Goal: Information Seeking & Learning: Learn about a topic

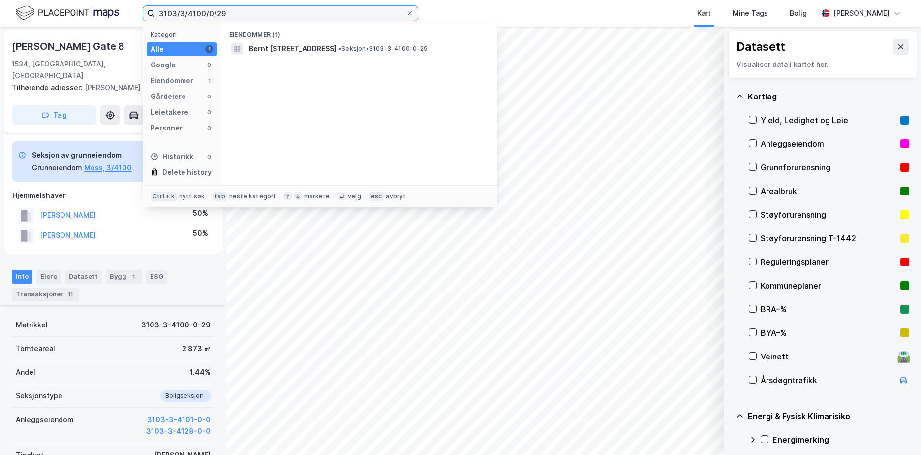
drag, startPoint x: 195, startPoint y: 18, endPoint x: 155, endPoint y: 23, distance: 41.1
click at [155, 21] on div "3103/3/4100/0/29 Kategori Alle 1 Google 0 Eiendommer 1 Gårdeiere 0 Leietakere 0…" at bounding box center [281, 13] width 276 height 16
type input "1508/50/462"
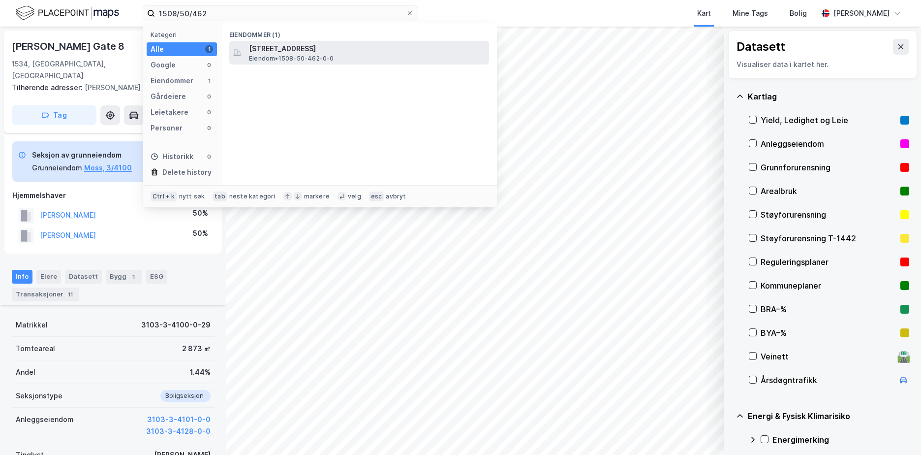
click at [315, 52] on span "[STREET_ADDRESS]" at bounding box center [367, 49] width 236 height 12
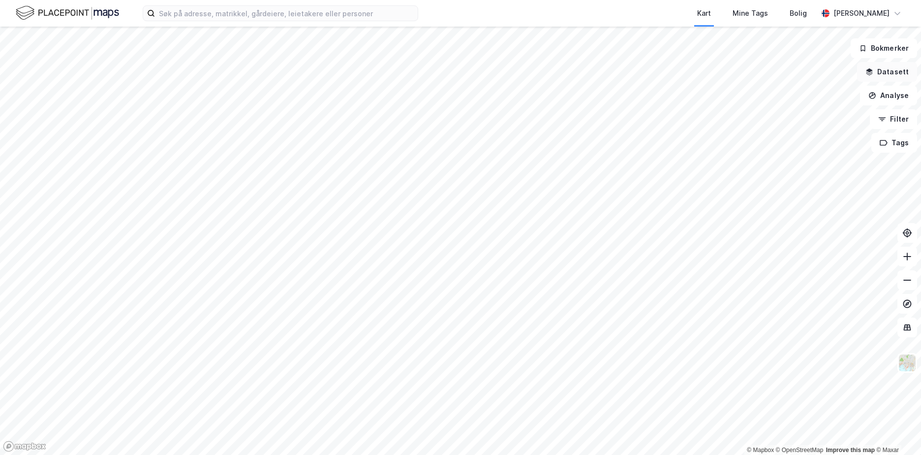
click at [889, 75] on button "Datasett" at bounding box center [887, 72] width 60 height 20
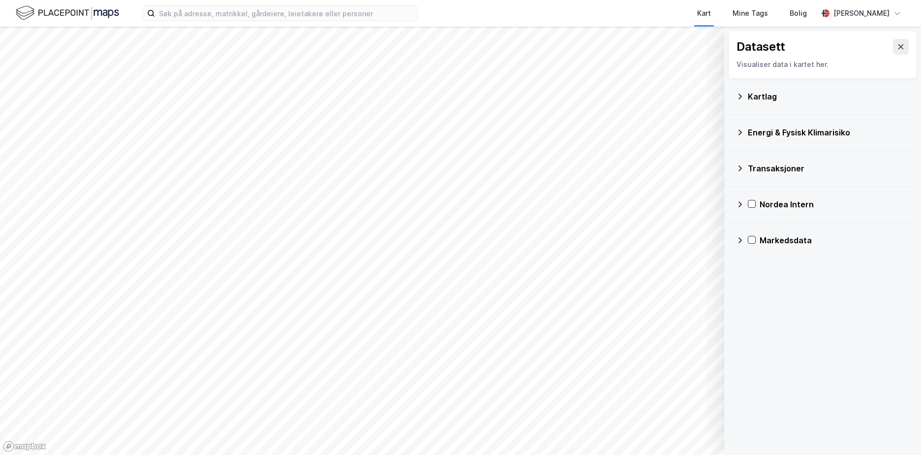
click at [739, 93] on icon at bounding box center [740, 97] width 8 height 8
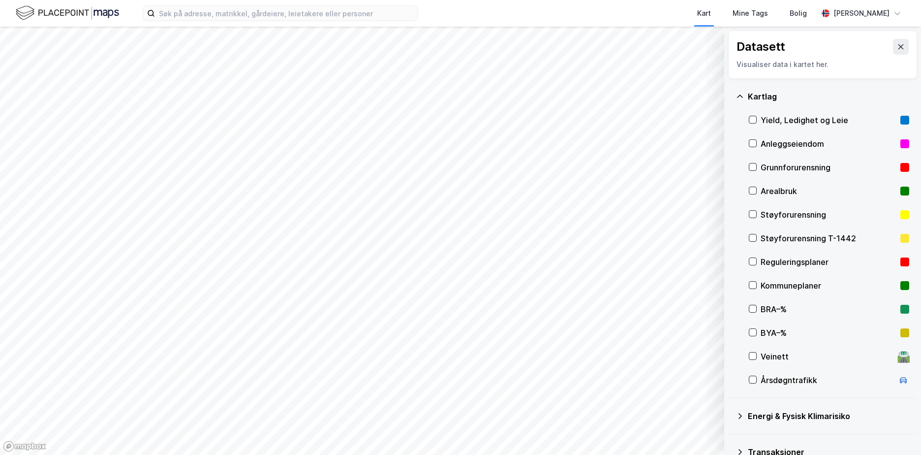
click at [781, 164] on div "Grunnforurensning" at bounding box center [829, 167] width 136 height 12
click at [751, 167] on icon at bounding box center [753, 166] width 5 height 3
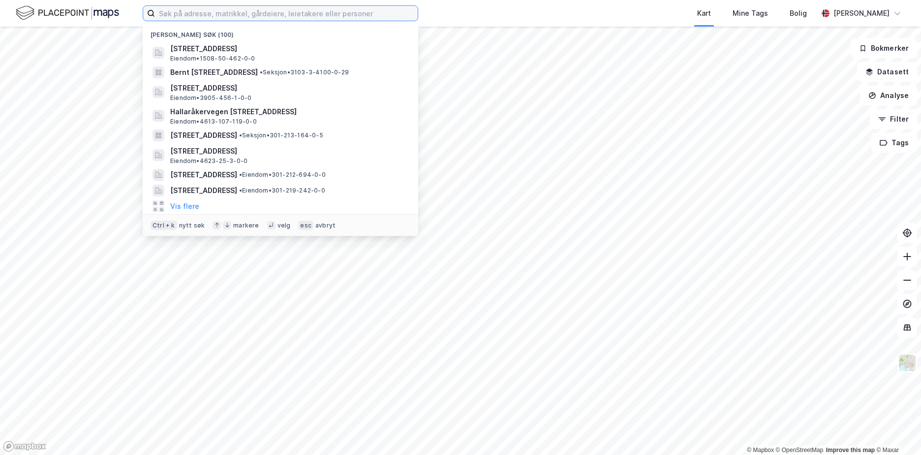
click at [169, 9] on input at bounding box center [286, 13] width 263 height 15
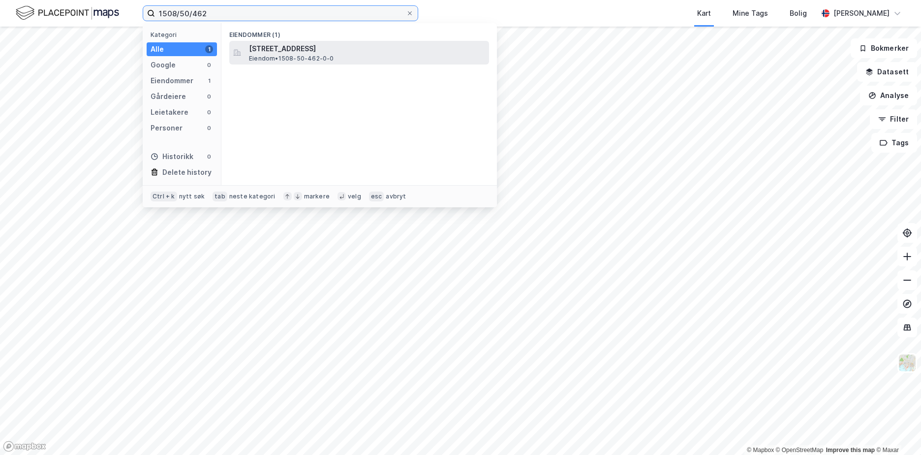
type input "1508/50/462"
click at [311, 52] on span "[STREET_ADDRESS]" at bounding box center [367, 49] width 236 height 12
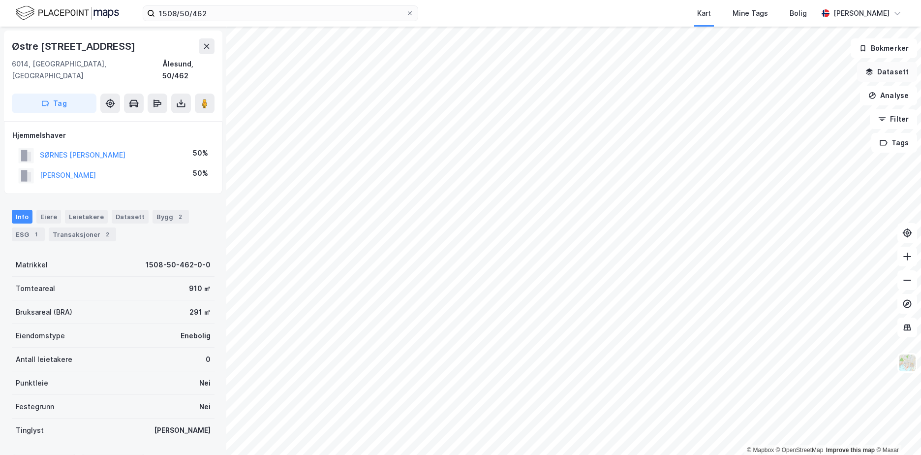
click at [893, 71] on button "Datasett" at bounding box center [887, 72] width 60 height 20
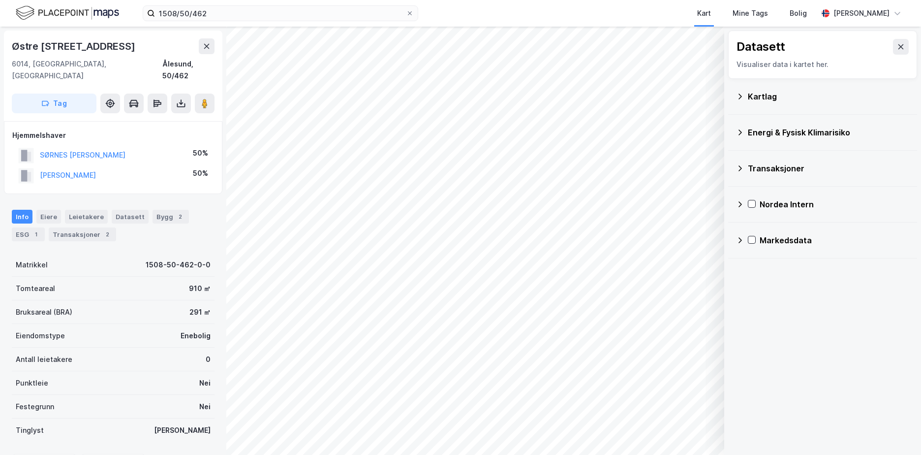
click at [739, 94] on icon at bounding box center [740, 96] width 3 height 5
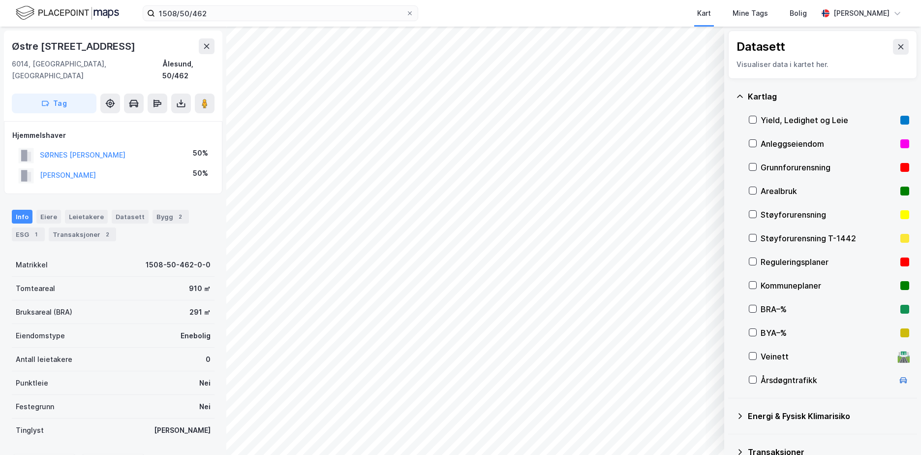
click at [797, 166] on div "Grunnforurensning" at bounding box center [829, 167] width 136 height 12
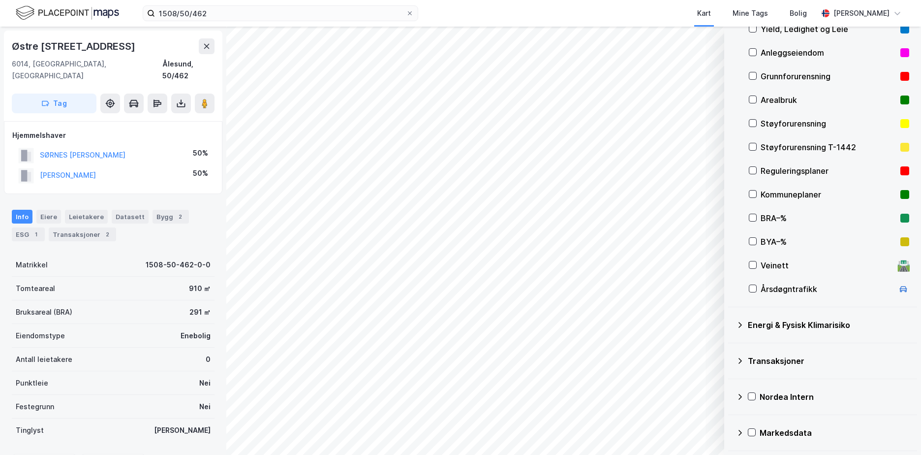
click at [739, 325] on icon at bounding box center [740, 325] width 8 height 8
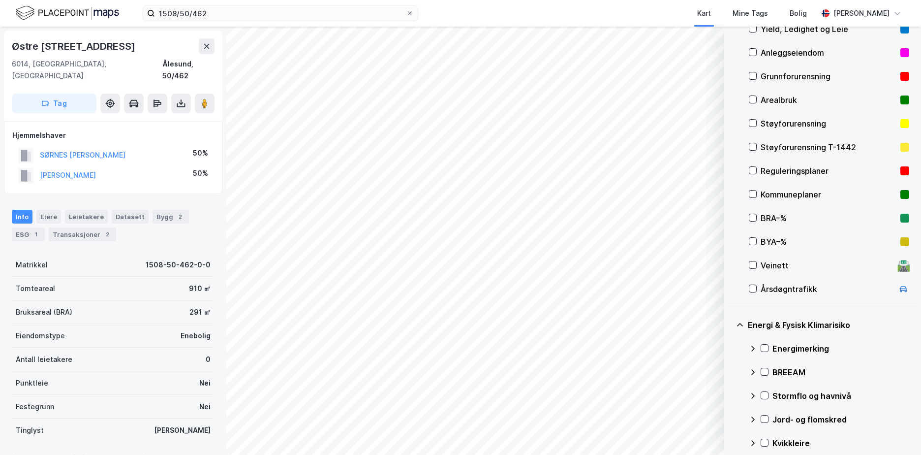
scroll to position [233, 0]
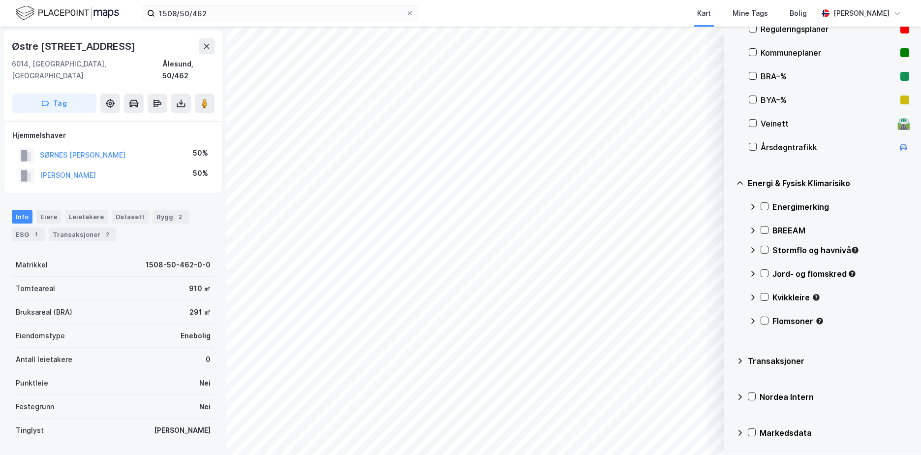
click at [755, 250] on icon at bounding box center [753, 250] width 8 height 8
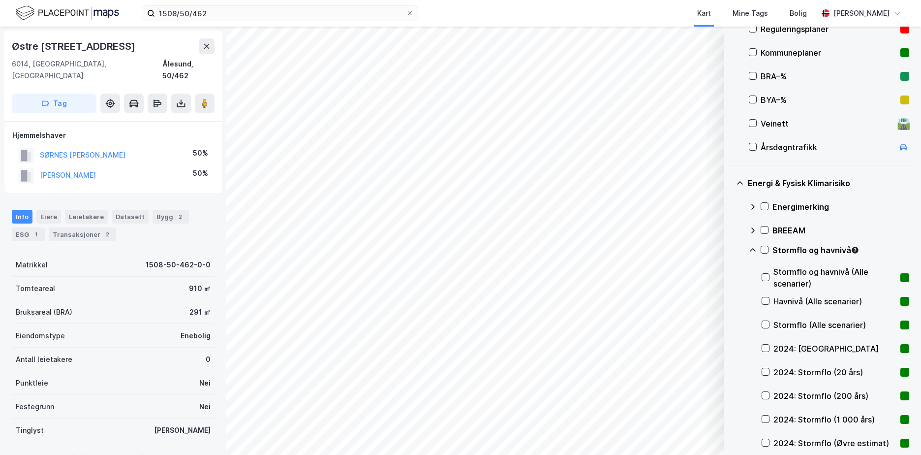
scroll to position [380, 0]
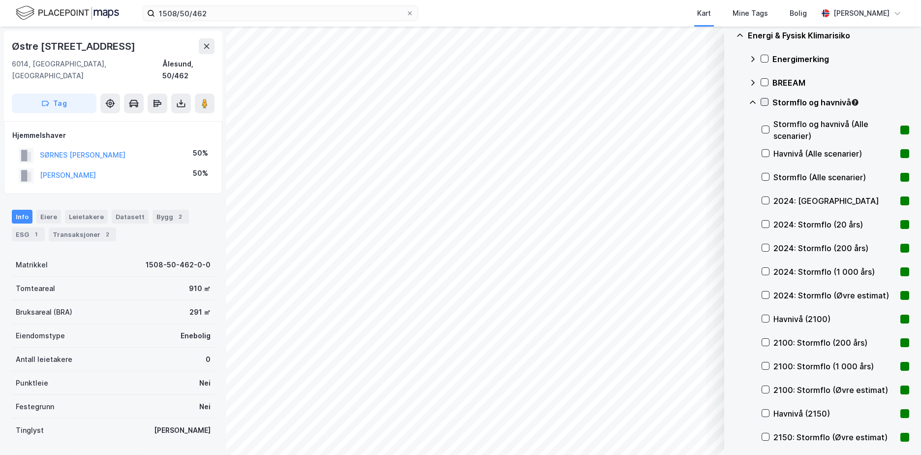
click at [766, 100] on icon at bounding box center [764, 101] width 7 height 7
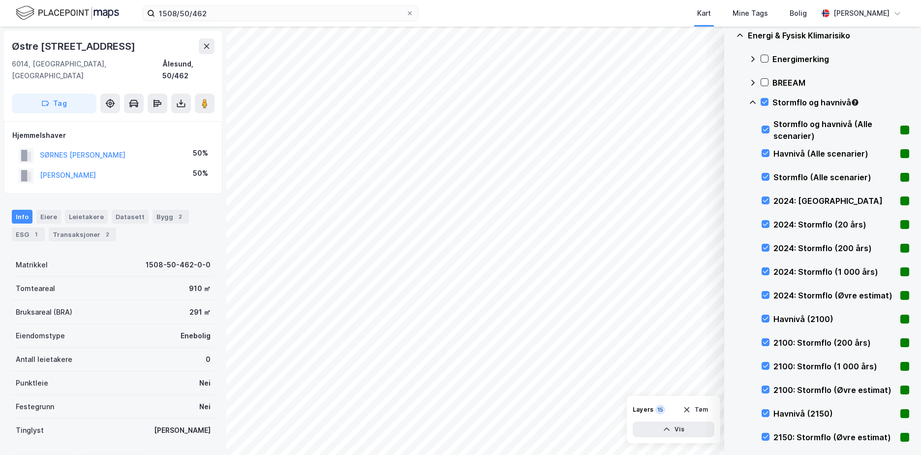
click at [755, 102] on icon at bounding box center [753, 102] width 8 height 8
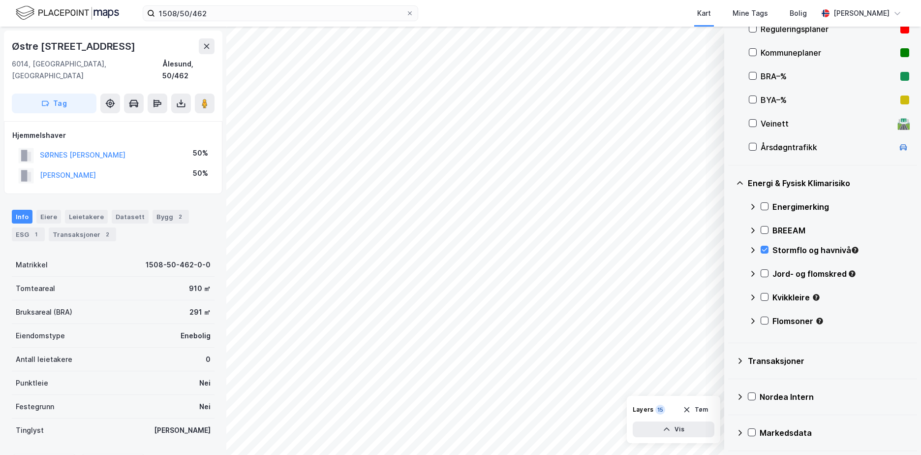
scroll to position [233, 0]
click at [765, 273] on icon at bounding box center [764, 273] width 7 height 7
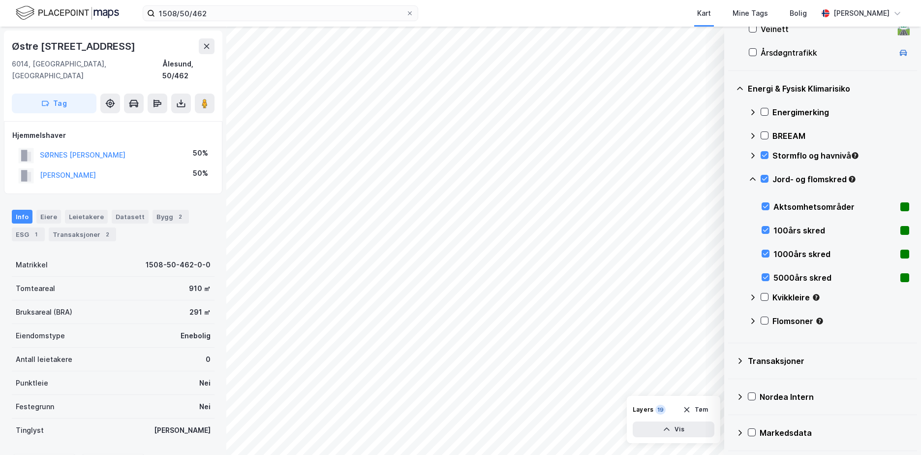
click at [755, 177] on icon at bounding box center [753, 179] width 8 height 8
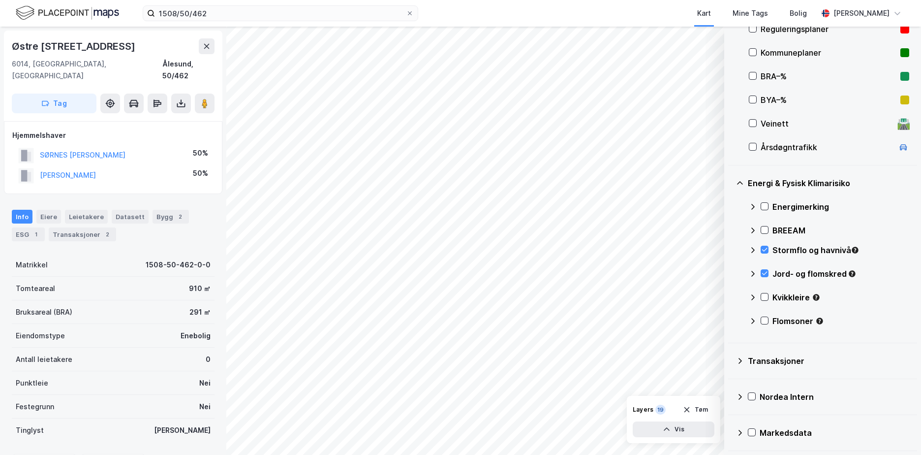
scroll to position [233, 0]
click at [766, 296] on icon at bounding box center [764, 296] width 7 height 7
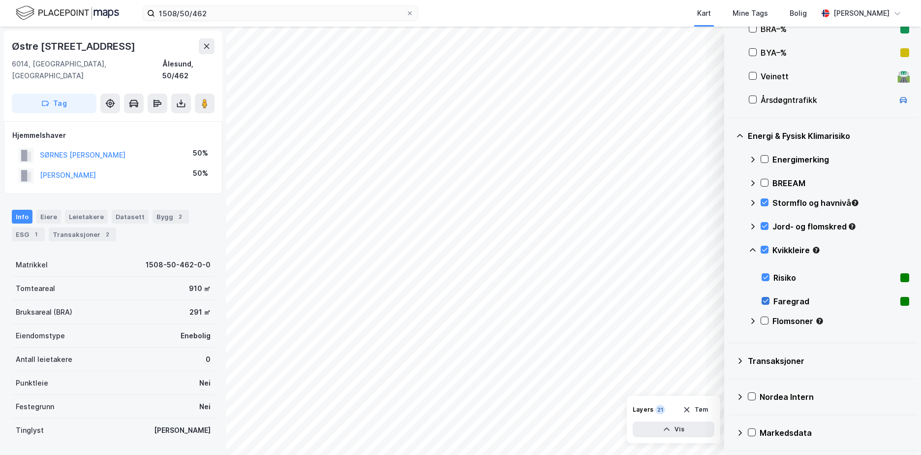
click at [764, 300] on icon at bounding box center [765, 300] width 7 height 7
click at [678, 424] on button "Vis" at bounding box center [674, 429] width 82 height 16
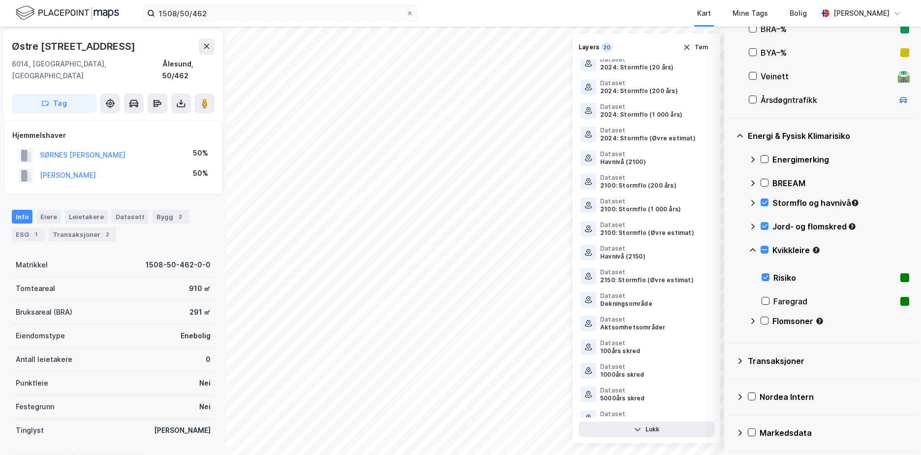
scroll to position [110, 0]
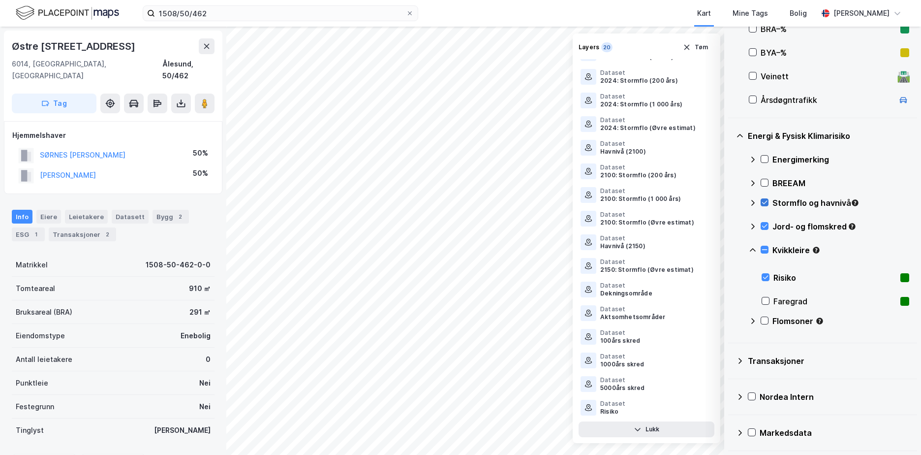
click at [765, 201] on icon at bounding box center [764, 202] width 7 height 7
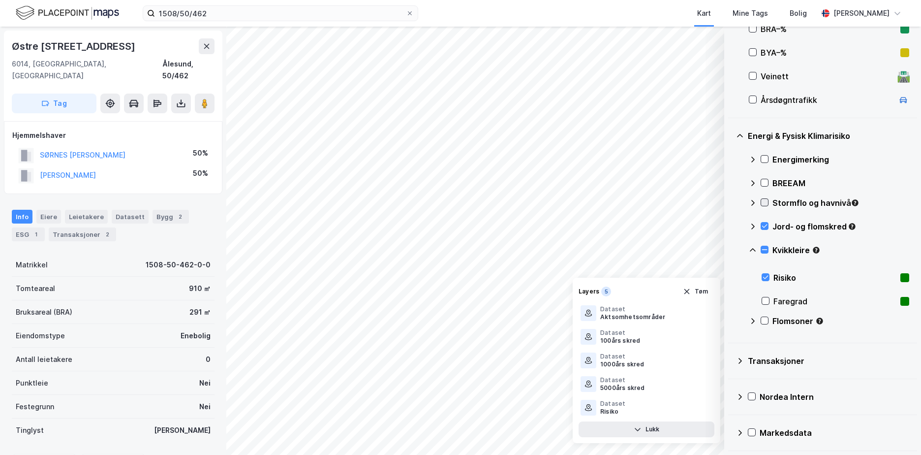
scroll to position [0, 0]
click at [704, 336] on icon at bounding box center [705, 337] width 8 height 8
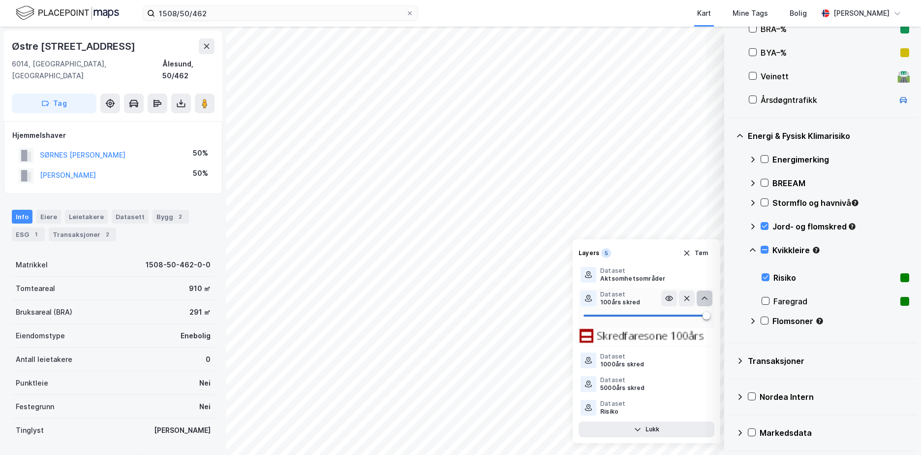
click at [705, 297] on icon at bounding box center [705, 297] width 6 height 3
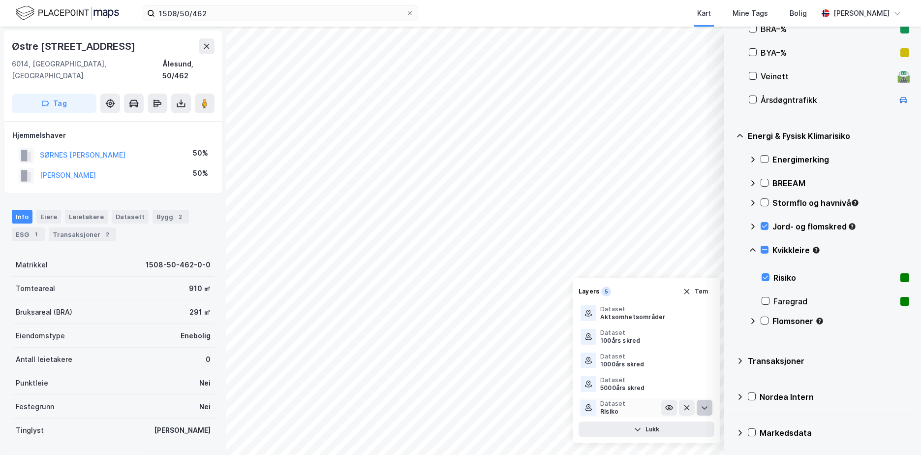
click at [705, 406] on icon at bounding box center [705, 408] width 8 height 8
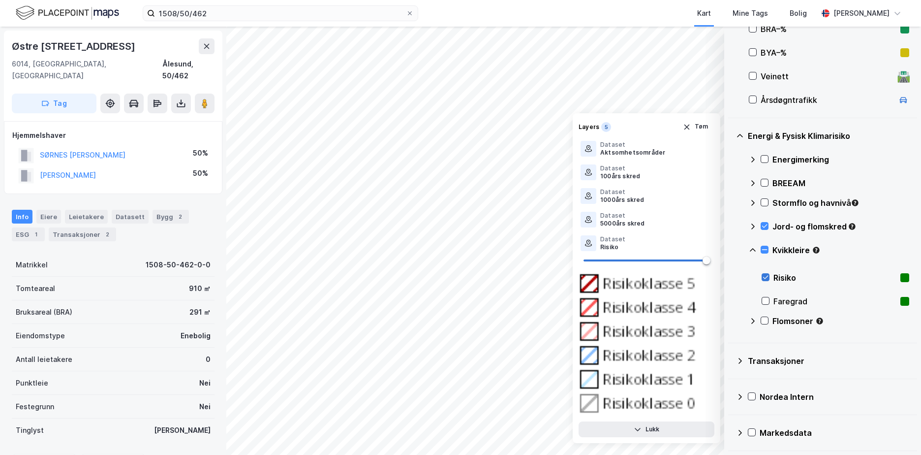
click at [765, 277] on icon at bounding box center [765, 277] width 7 height 7
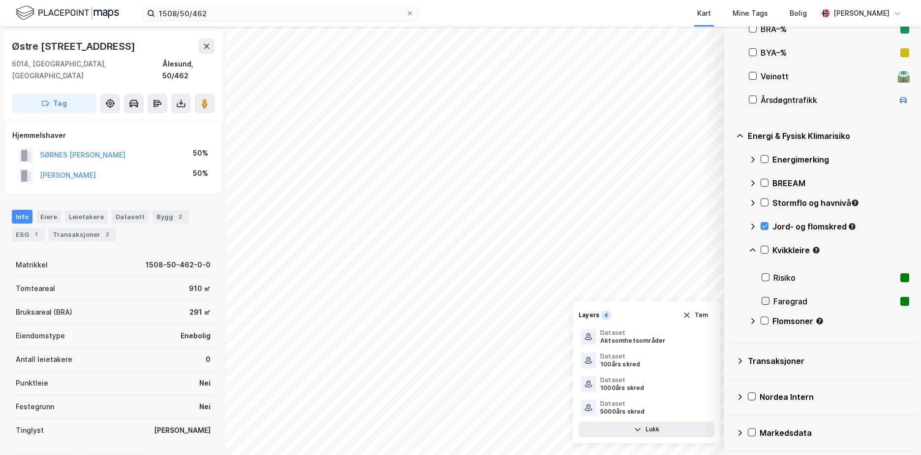
click at [766, 300] on icon at bounding box center [765, 300] width 7 height 7
click at [705, 407] on icon at bounding box center [705, 408] width 8 height 8
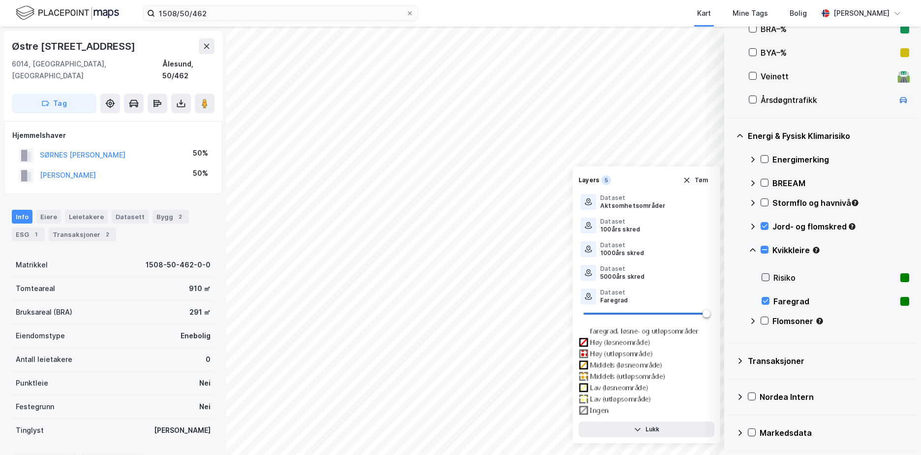
click at [768, 276] on icon at bounding box center [765, 277] width 5 height 3
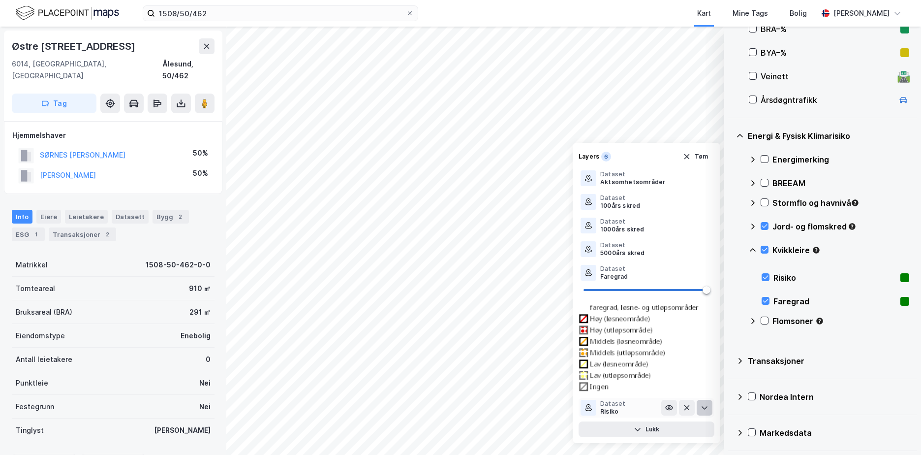
click at [705, 411] on icon at bounding box center [705, 408] width 8 height 8
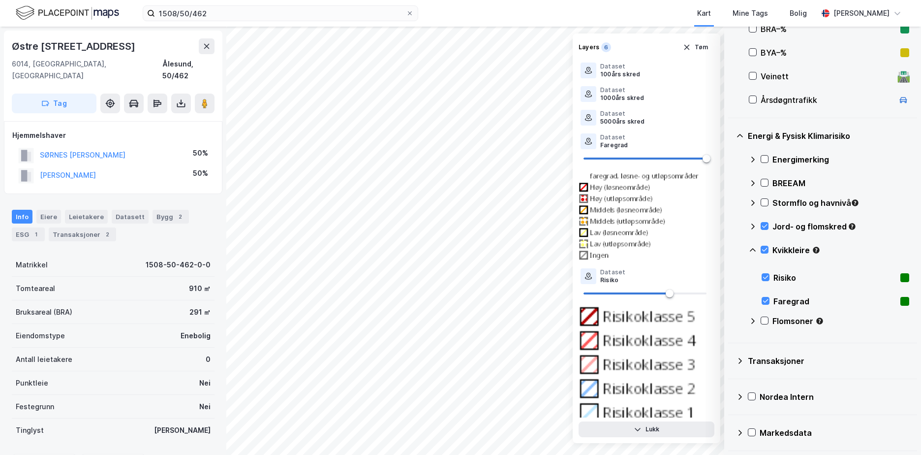
scroll to position [42, 0]
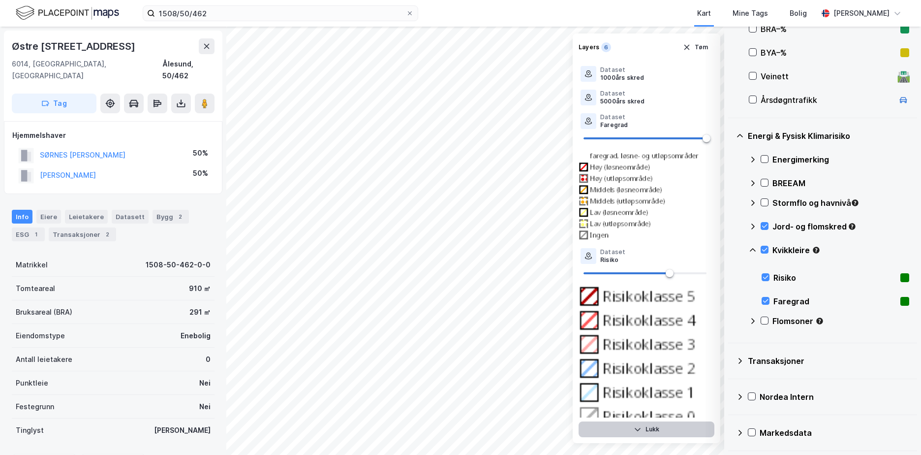
click at [651, 430] on button "Lukk" at bounding box center [647, 429] width 136 height 16
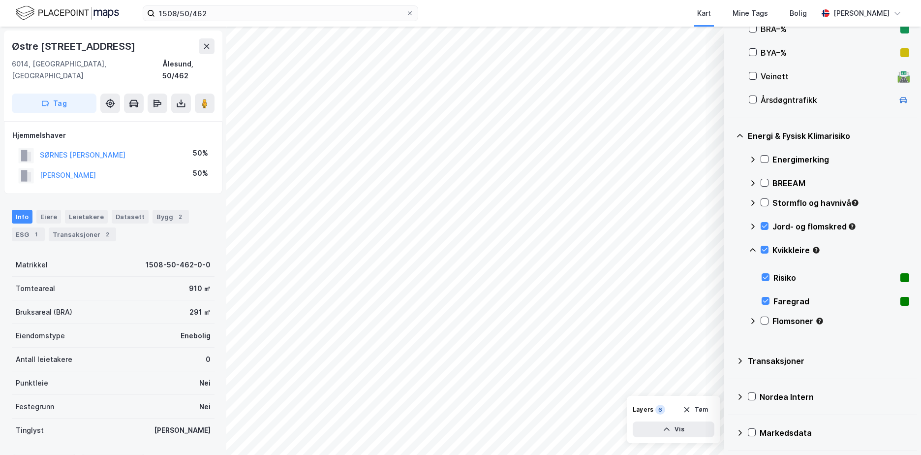
click at [754, 248] on icon at bounding box center [753, 250] width 8 height 8
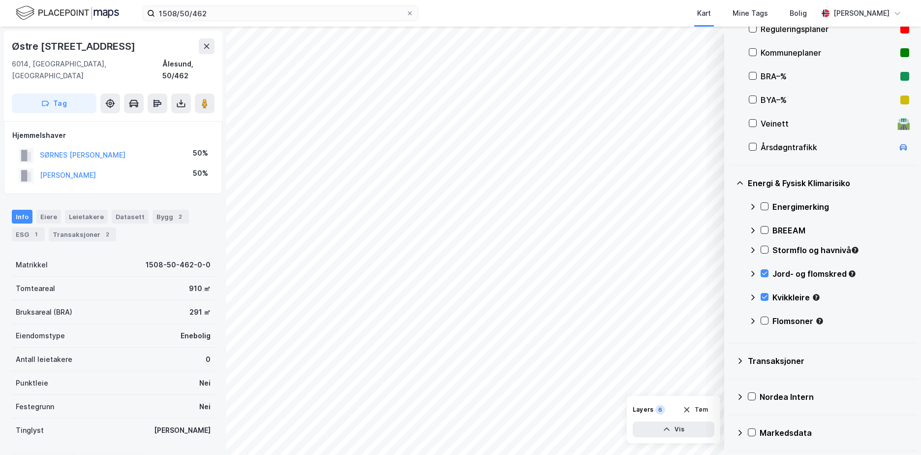
scroll to position [233, 0]
click at [764, 247] on icon at bounding box center [764, 249] width 7 height 7
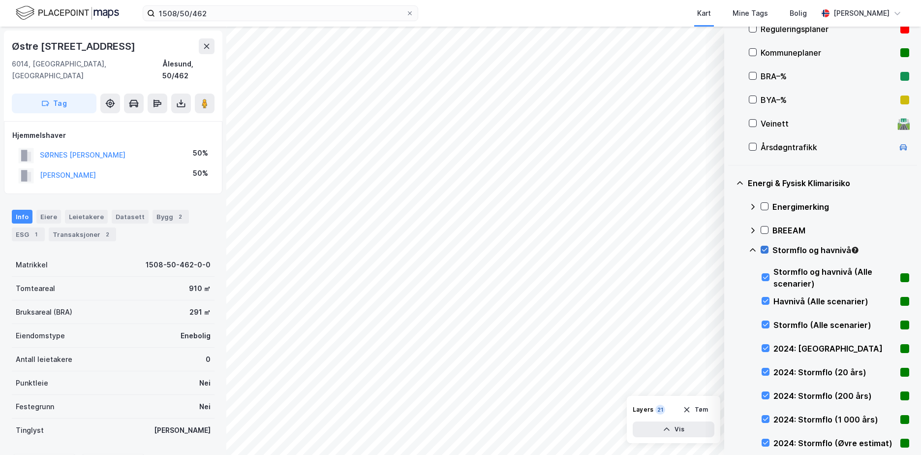
scroll to position [380, 0]
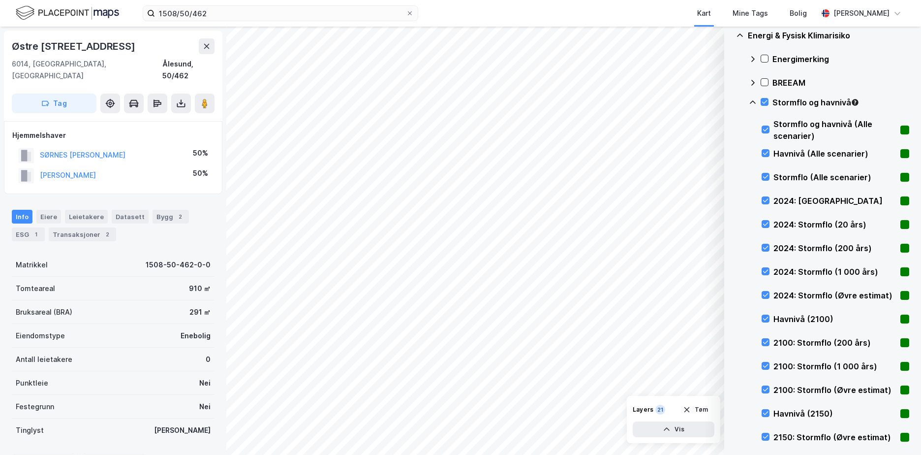
click at [753, 100] on icon at bounding box center [753, 102] width 8 height 8
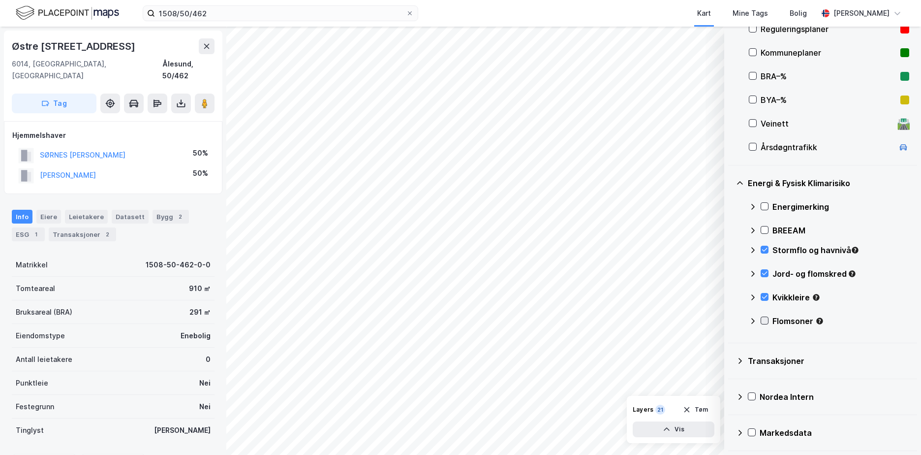
click at [763, 319] on icon at bounding box center [764, 320] width 7 height 7
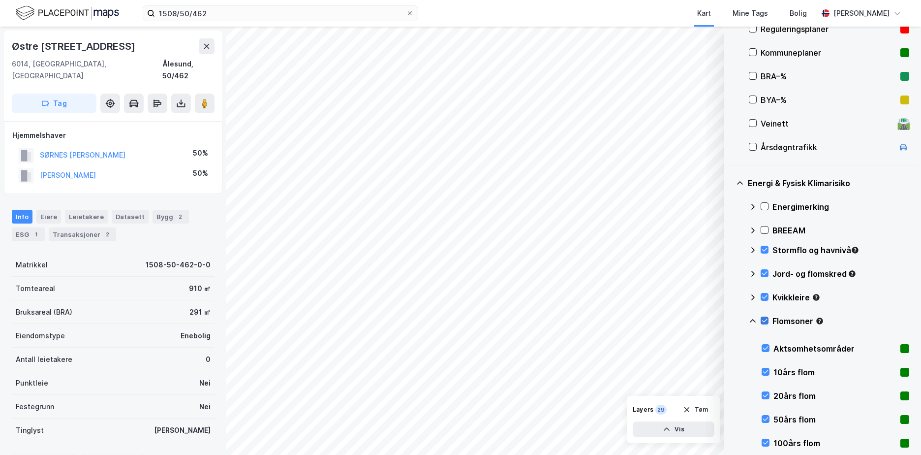
scroll to position [380, 0]
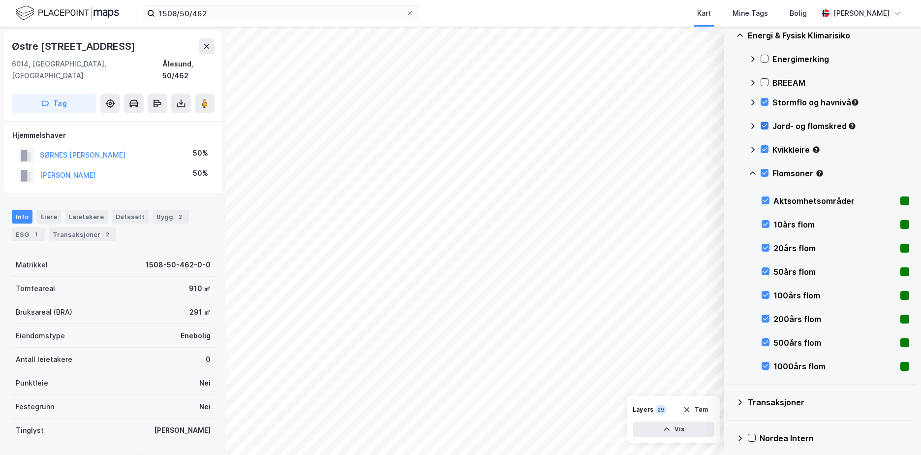
click at [763, 122] on div at bounding box center [765, 126] width 8 height 8
click at [767, 147] on icon at bounding box center [764, 149] width 7 height 7
click at [753, 172] on icon at bounding box center [753, 172] width 6 height 3
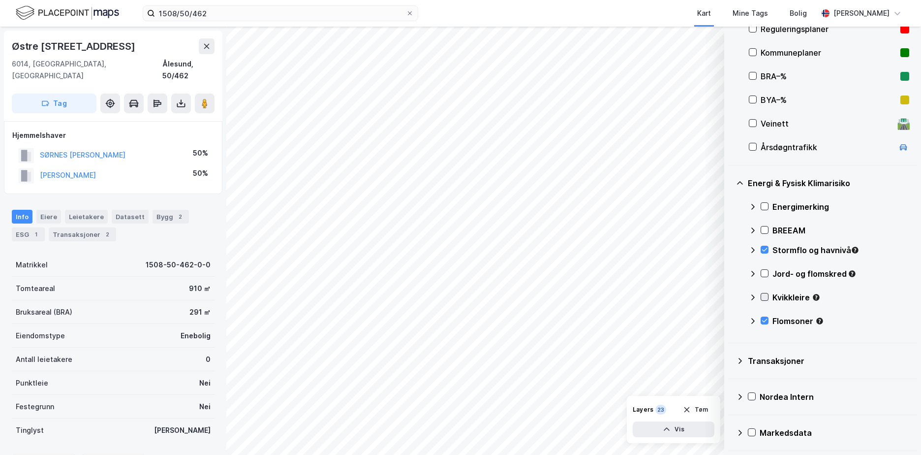
click at [765, 295] on icon at bounding box center [764, 296] width 7 height 7
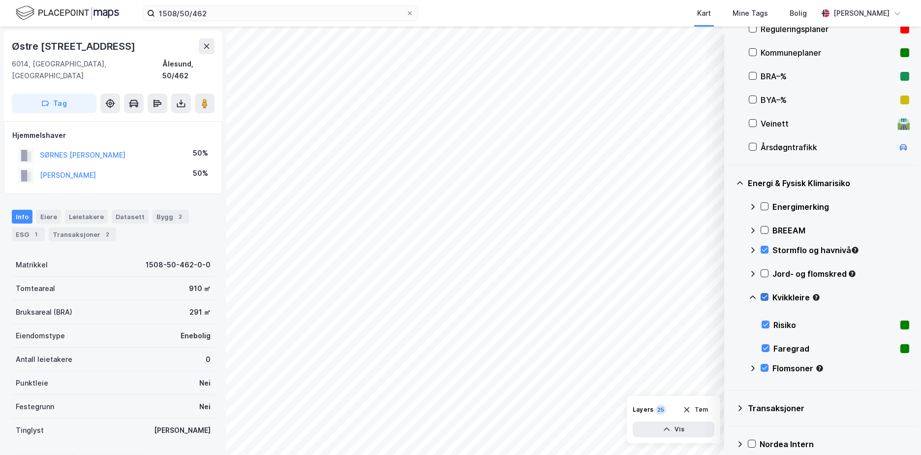
scroll to position [280, 0]
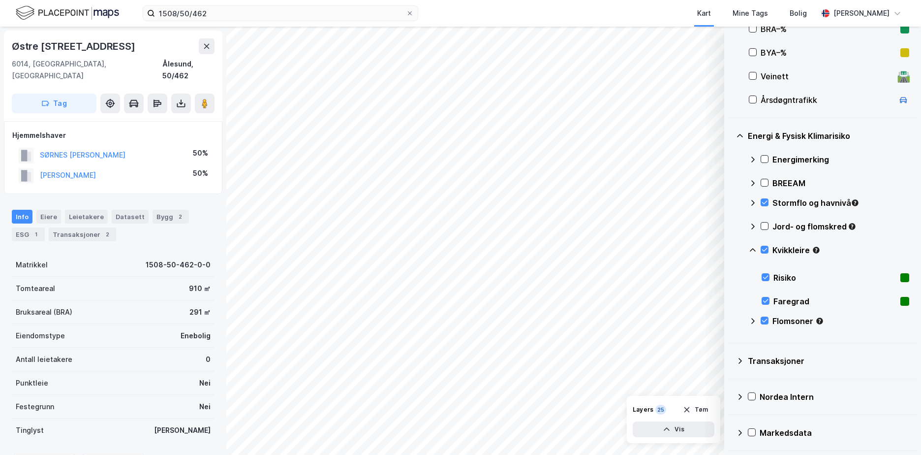
click at [755, 254] on div "Kvikkleire" at bounding box center [829, 254] width 160 height 24
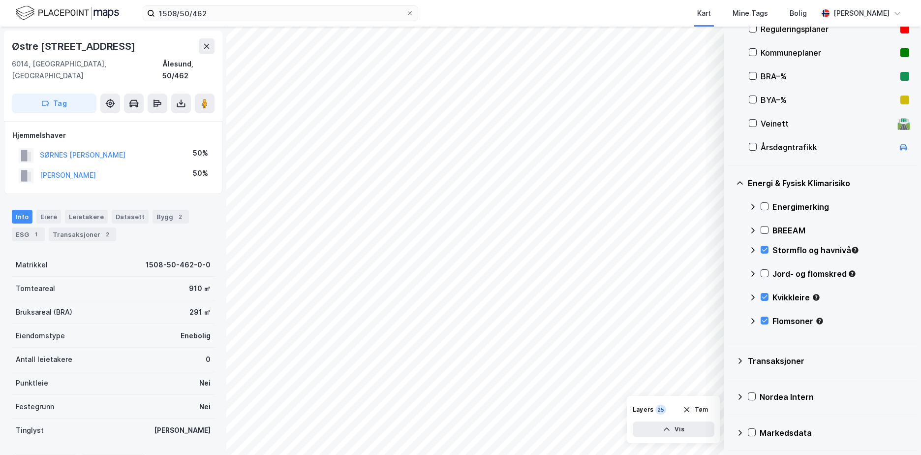
click at [755, 249] on icon at bounding box center [753, 250] width 8 height 8
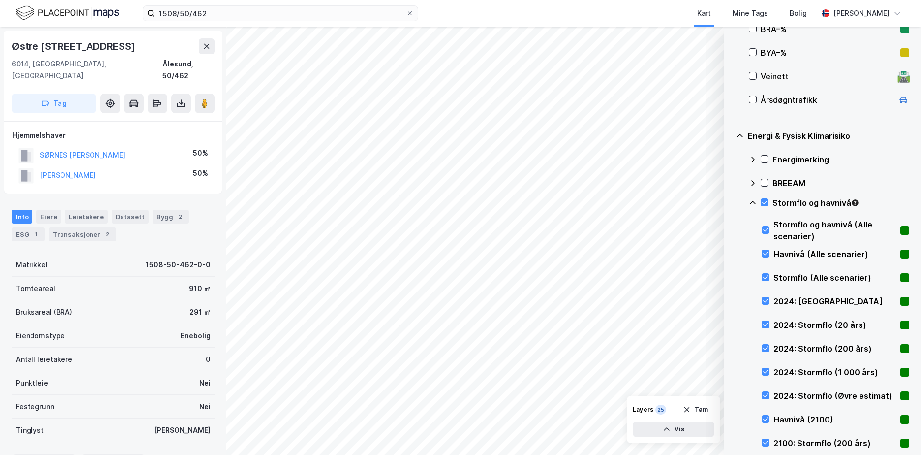
click at [753, 249] on div "Energimerking BREEAM Stormflo og havnivå Stormflo og havnivå (Alle scenarier) H…" at bounding box center [829, 396] width 160 height 496
click at [764, 250] on div at bounding box center [766, 254] width 8 height 8
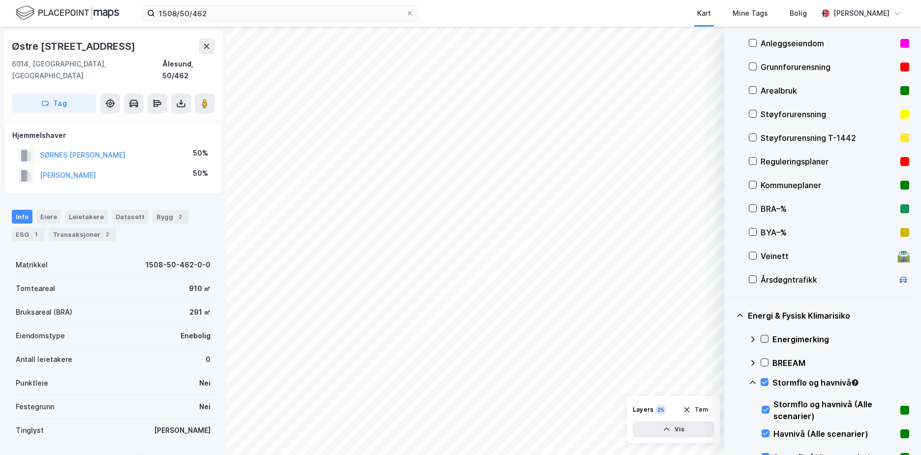
click at [766, 340] on icon at bounding box center [764, 338] width 7 height 7
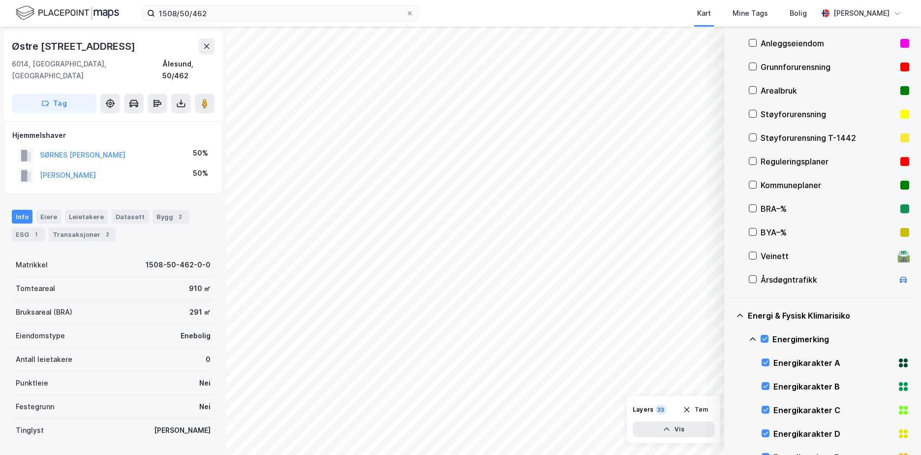
click at [752, 338] on icon at bounding box center [753, 338] width 6 height 3
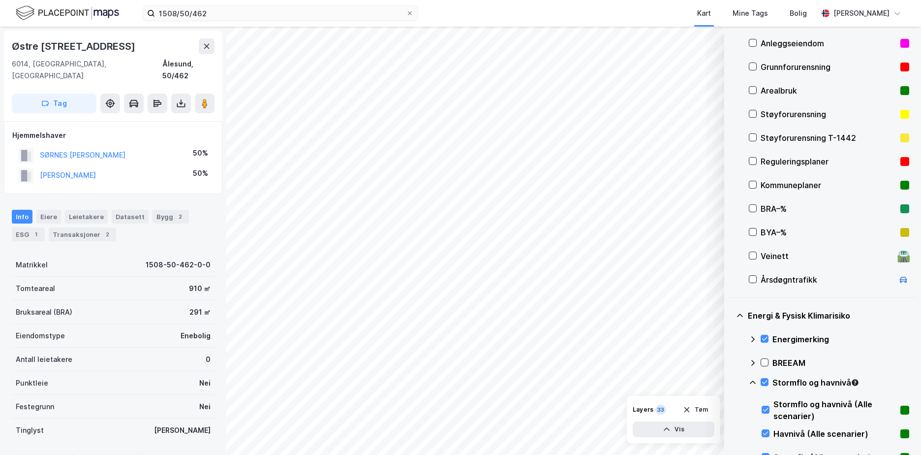
click at [790, 67] on div "Grunnforurensning" at bounding box center [829, 67] width 136 height 12
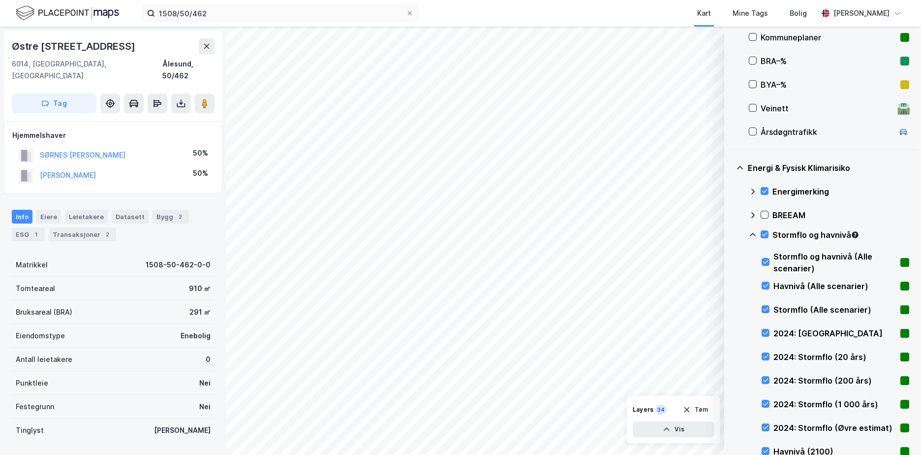
scroll to position [297, 0]
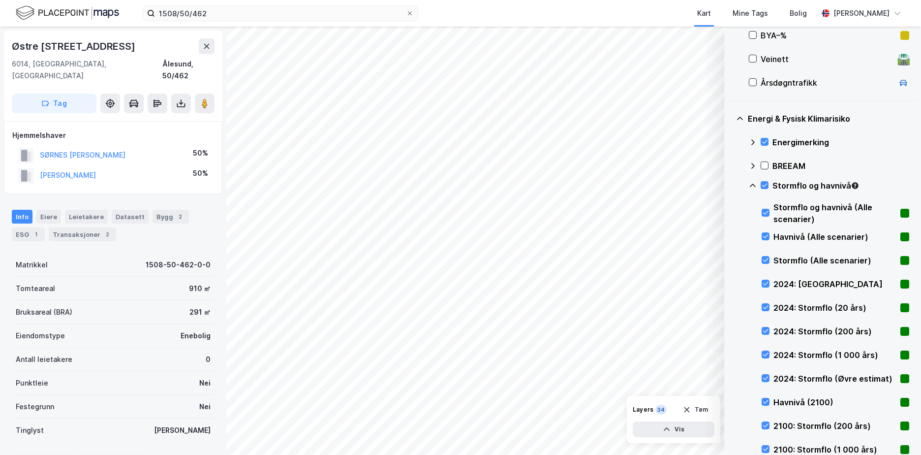
click at [752, 184] on icon at bounding box center [753, 186] width 8 height 8
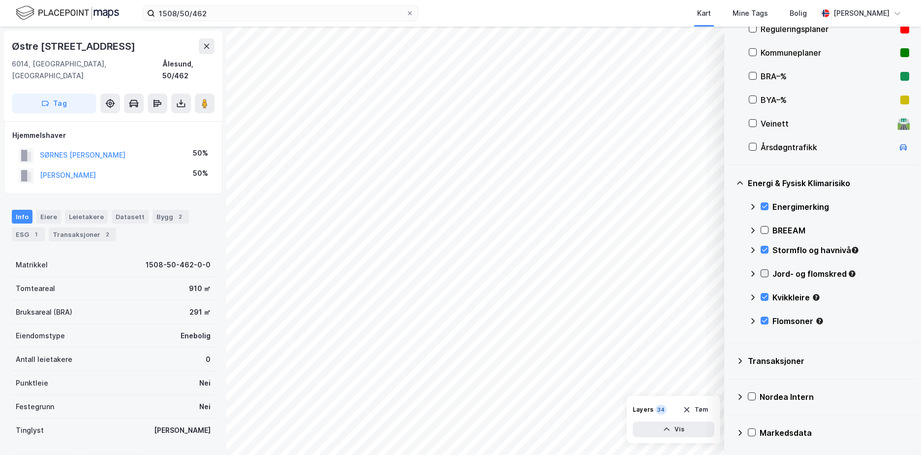
click at [763, 271] on icon at bounding box center [764, 273] width 7 height 7
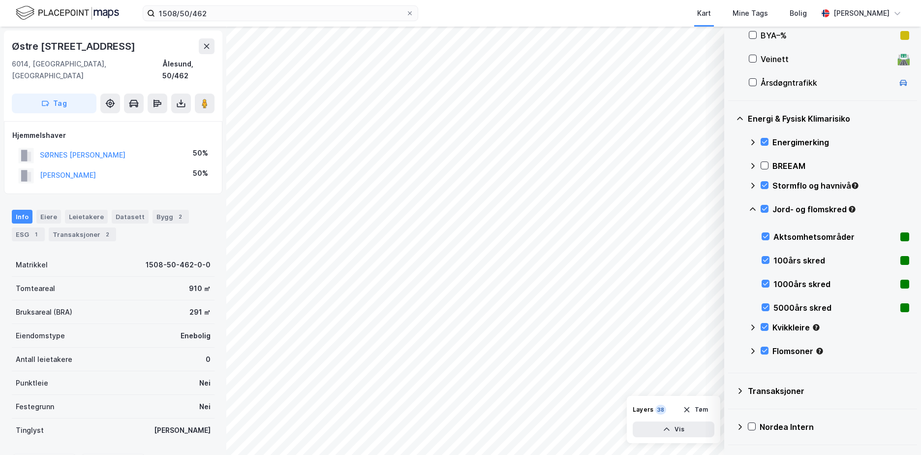
scroll to position [327, 0]
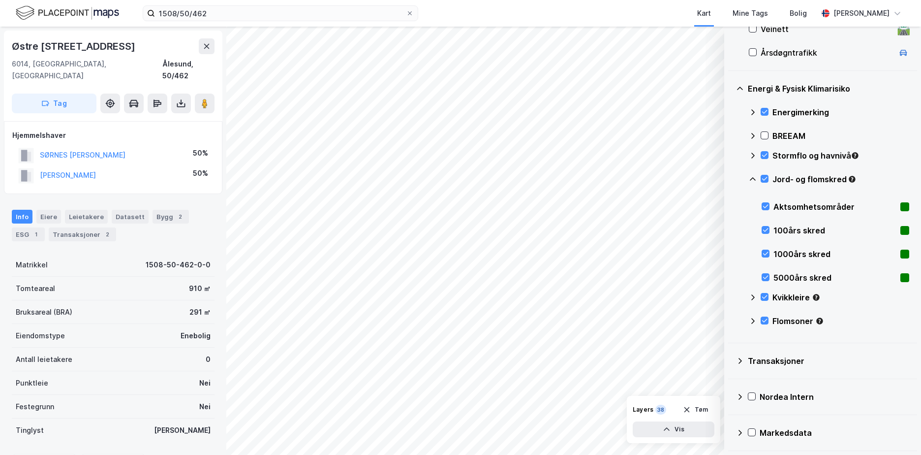
click at [752, 177] on icon at bounding box center [753, 179] width 8 height 8
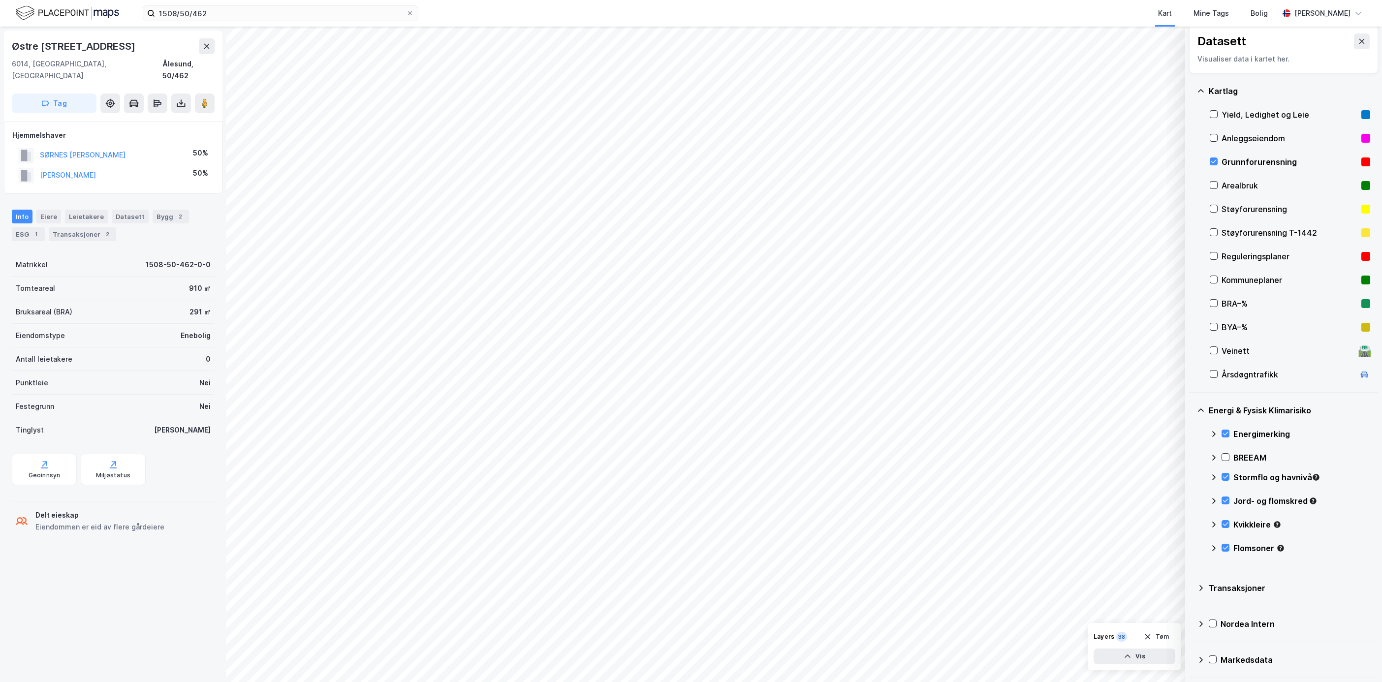
scroll to position [7, 0]
click at [921, 454] on div at bounding box center [1226, 548] width 8 height 8
click at [921, 454] on icon at bounding box center [1225, 500] width 7 height 7
click at [921, 454] on div at bounding box center [1226, 477] width 8 height 8
click at [921, 434] on icon at bounding box center [1225, 433] width 7 height 7
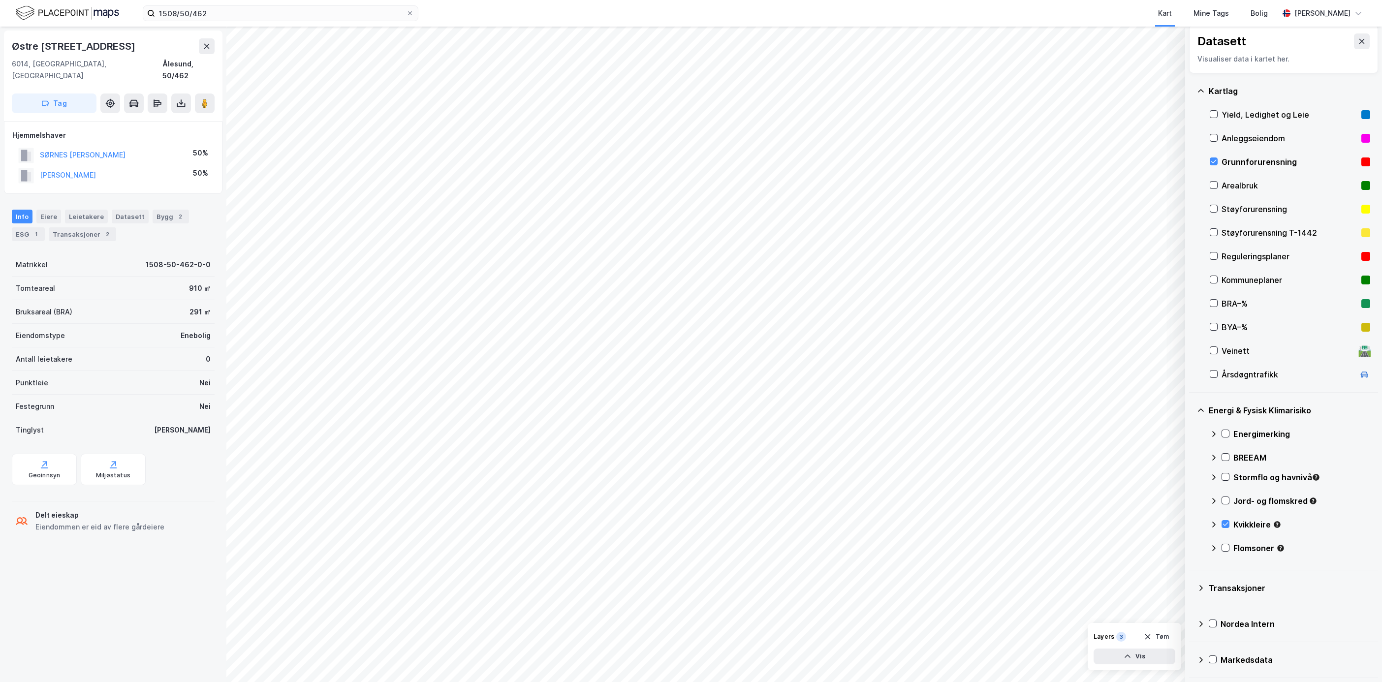
click at [921, 454] on icon at bounding box center [1214, 525] width 8 height 8
click at [921, 454] on icon at bounding box center [1226, 549] width 7 height 7
click at [921, 454] on button "Vis" at bounding box center [1135, 657] width 82 height 16
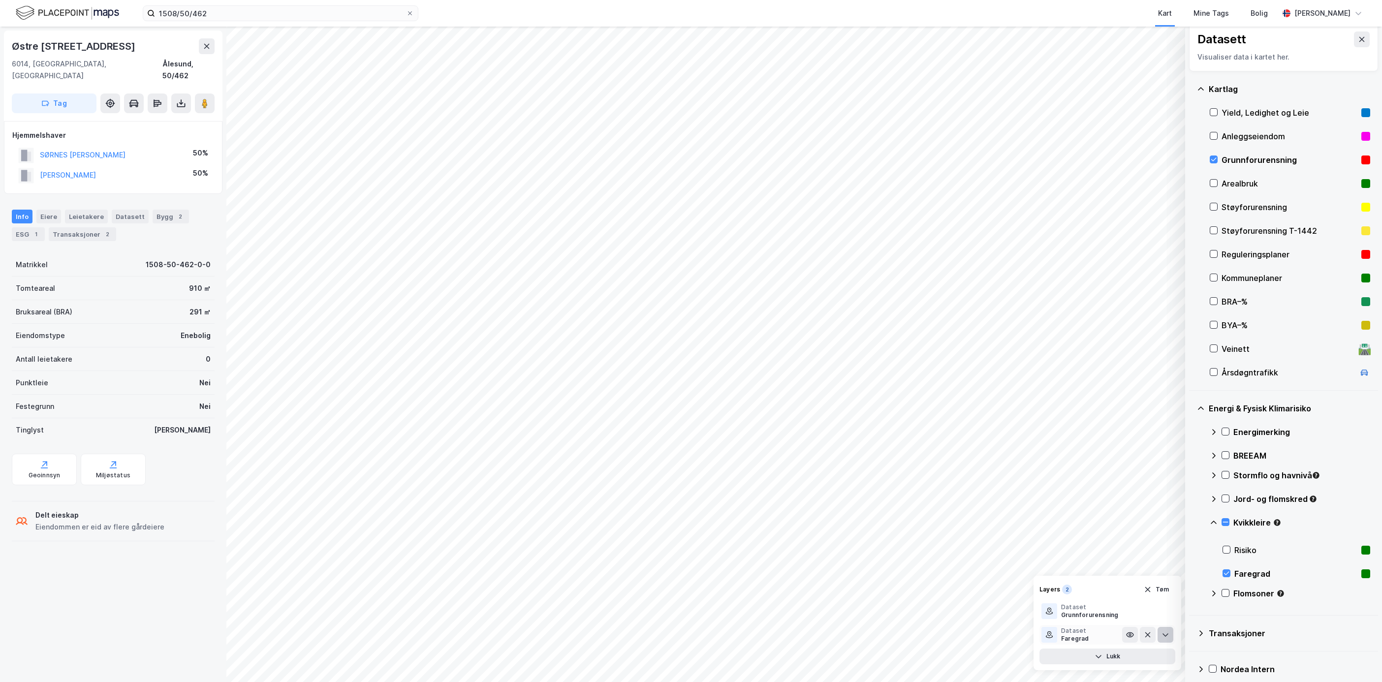
click at [921, 454] on button at bounding box center [1166, 635] width 16 height 16
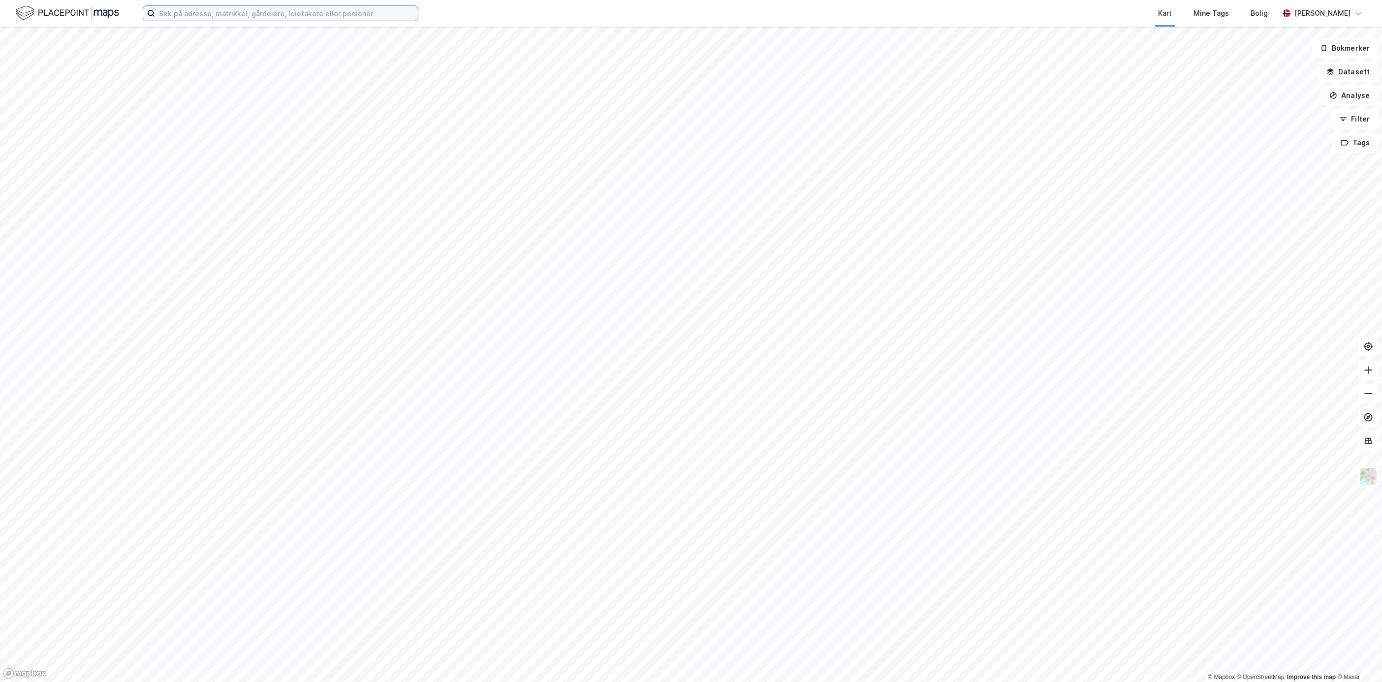
click at [161, 7] on input at bounding box center [286, 13] width 263 height 15
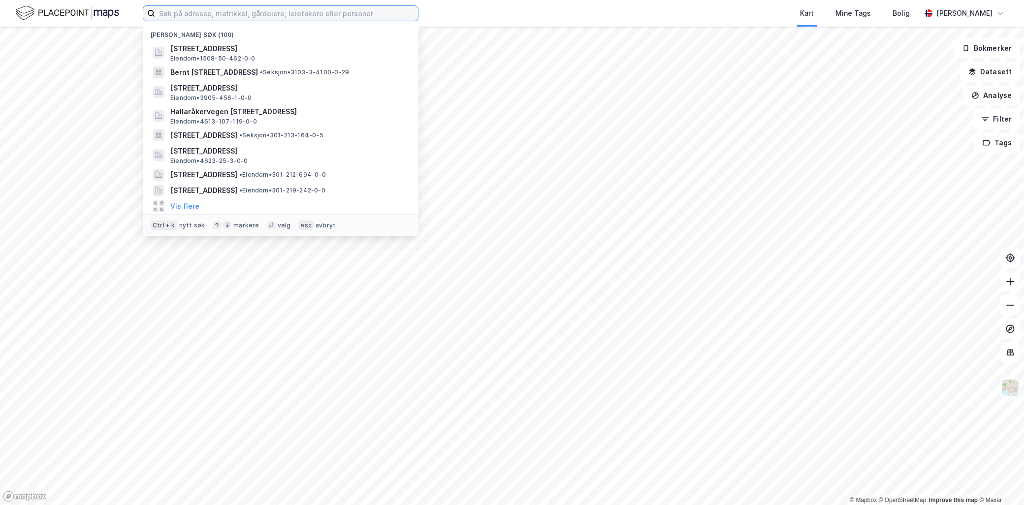
click at [225, 6] on input at bounding box center [286, 13] width 263 height 15
paste input "1508/50/462"
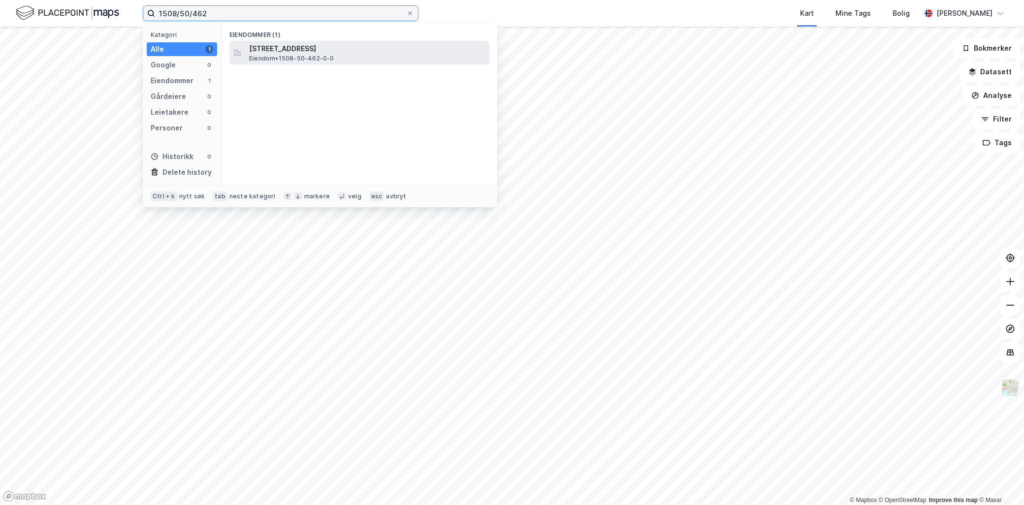
type input "1508/50/462"
click at [325, 56] on span "Eiendom • 1508-50-462-0-0" at bounding box center [291, 59] width 85 height 8
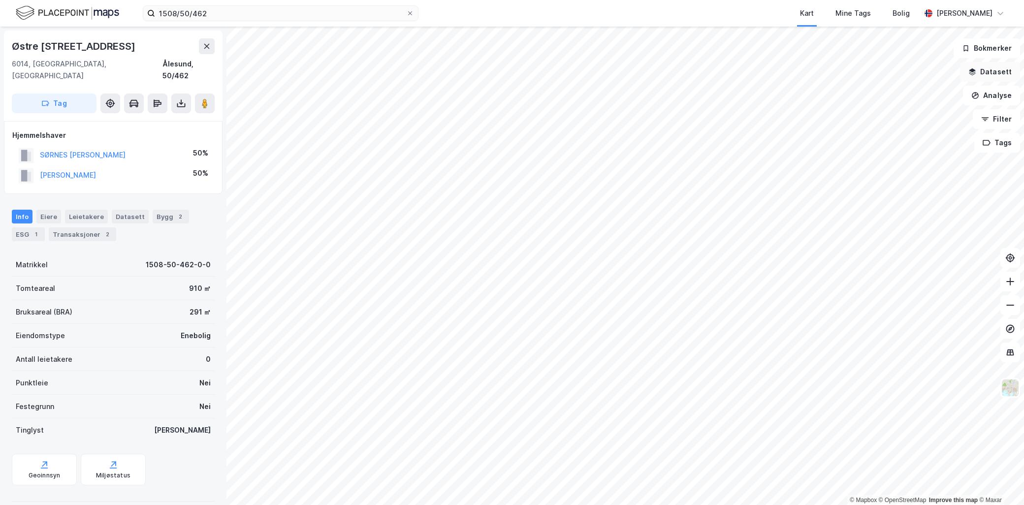
click at [1007, 77] on button "Datasett" at bounding box center [990, 72] width 60 height 20
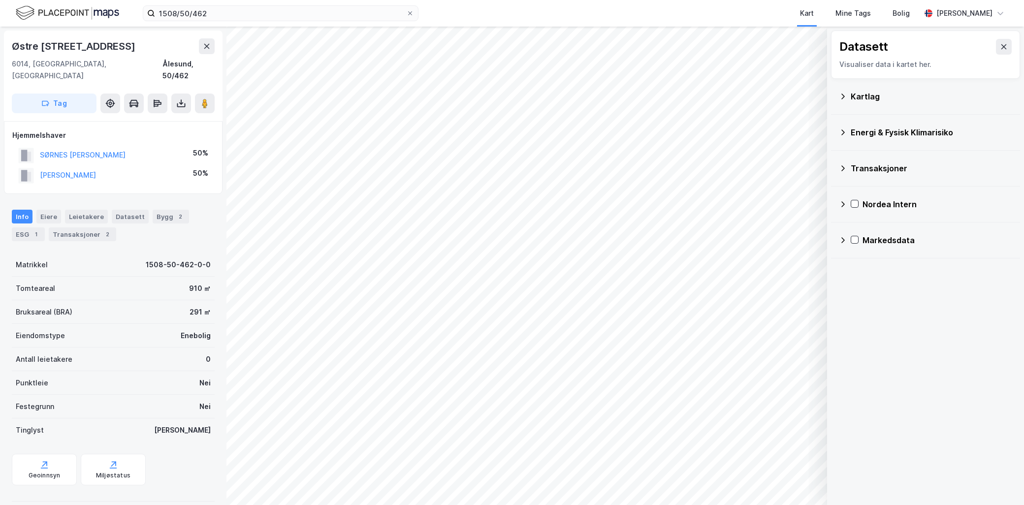
click at [843, 128] on icon at bounding box center [843, 132] width 8 height 8
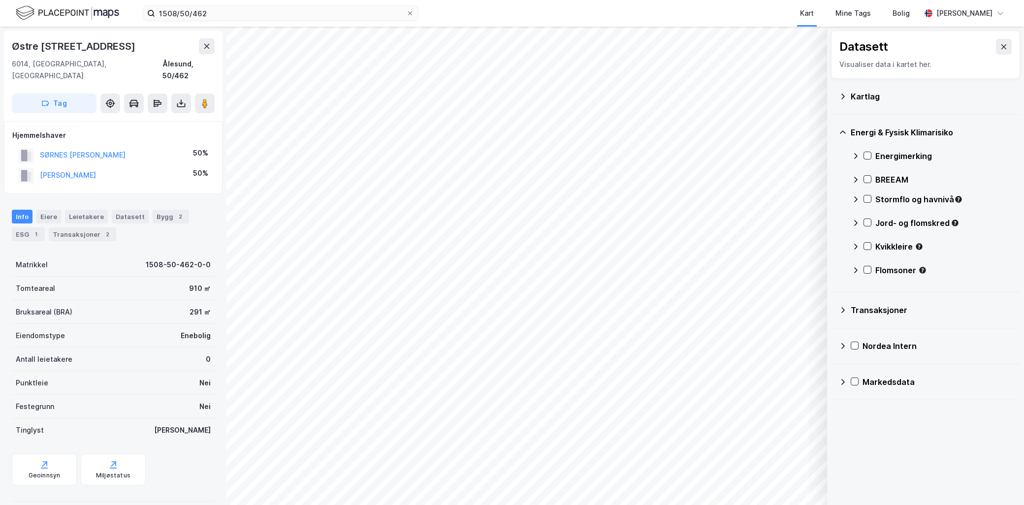
click at [853, 245] on icon at bounding box center [856, 247] width 8 height 8
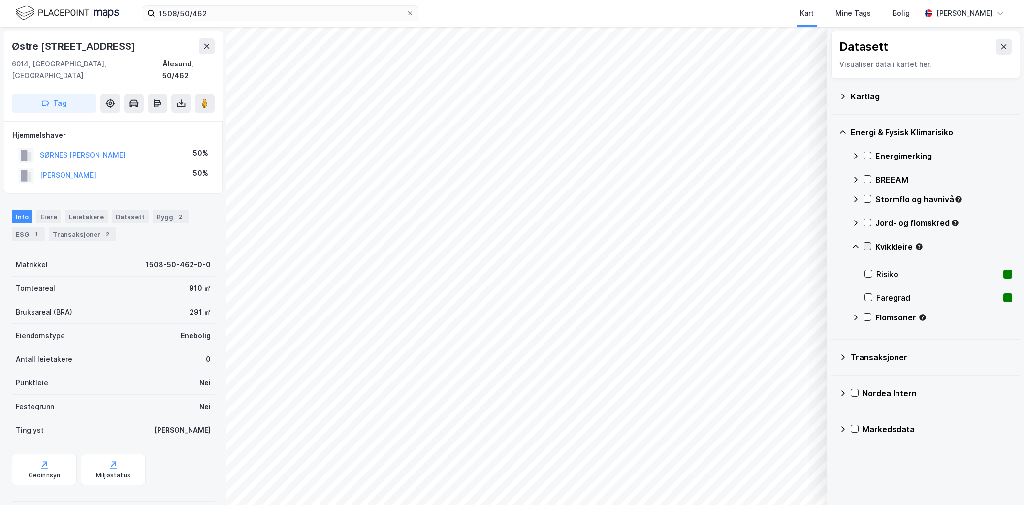
click at [868, 245] on icon at bounding box center [867, 246] width 7 height 7
click at [868, 273] on icon at bounding box center [868, 273] width 7 height 7
click at [799, 481] on button "Vis" at bounding box center [776, 480] width 82 height 16
click at [811, 453] on button at bounding box center [807, 458] width 16 height 16
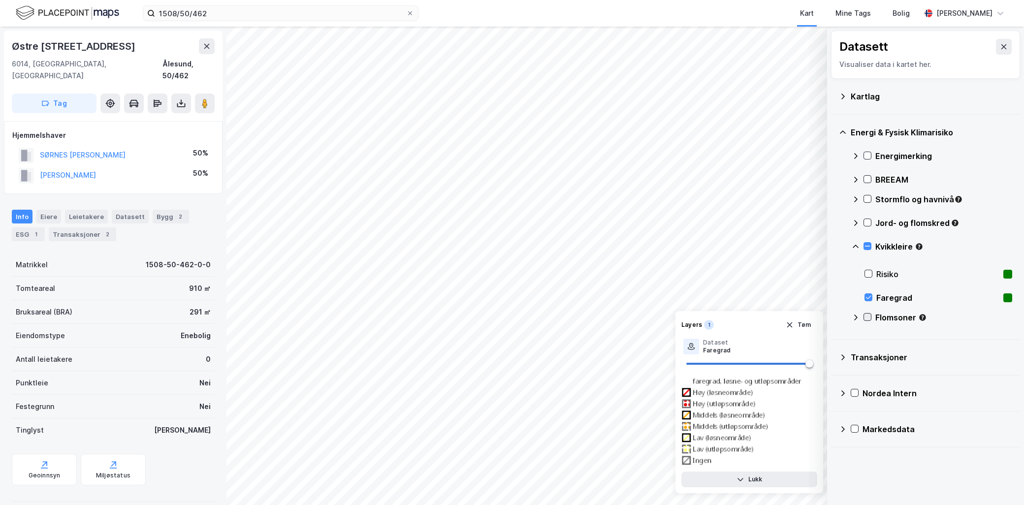
click at [868, 316] on icon at bounding box center [867, 317] width 7 height 7
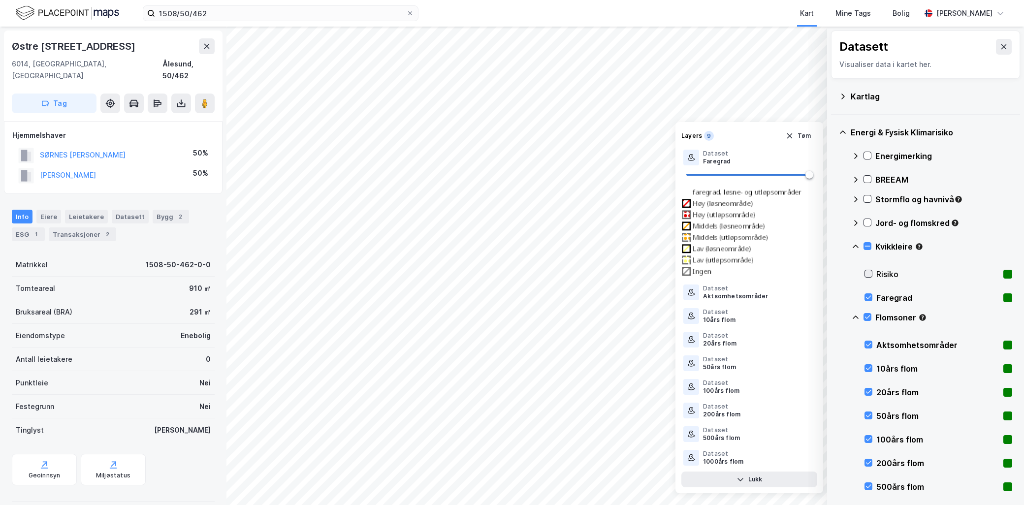
click at [869, 273] on icon at bounding box center [868, 273] width 7 height 7
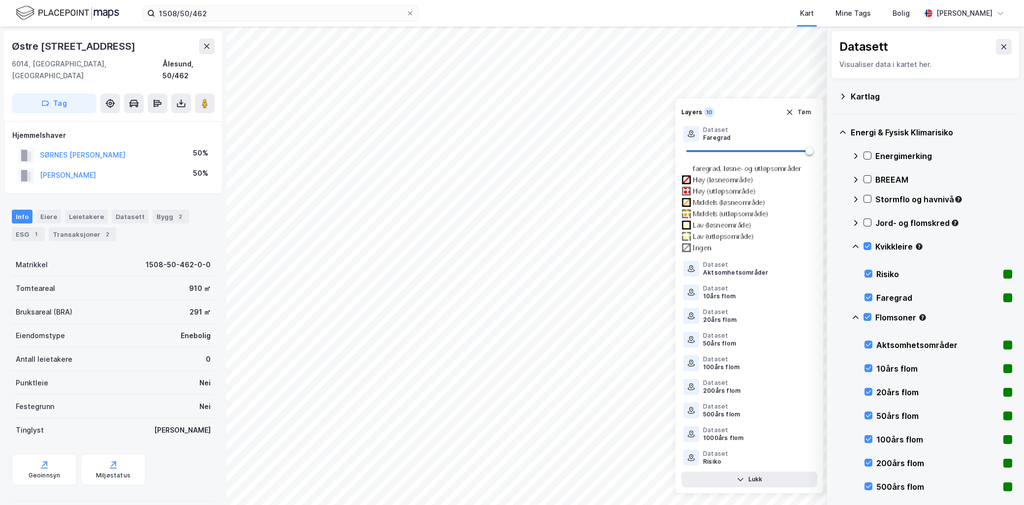
click at [858, 245] on icon at bounding box center [856, 247] width 8 height 8
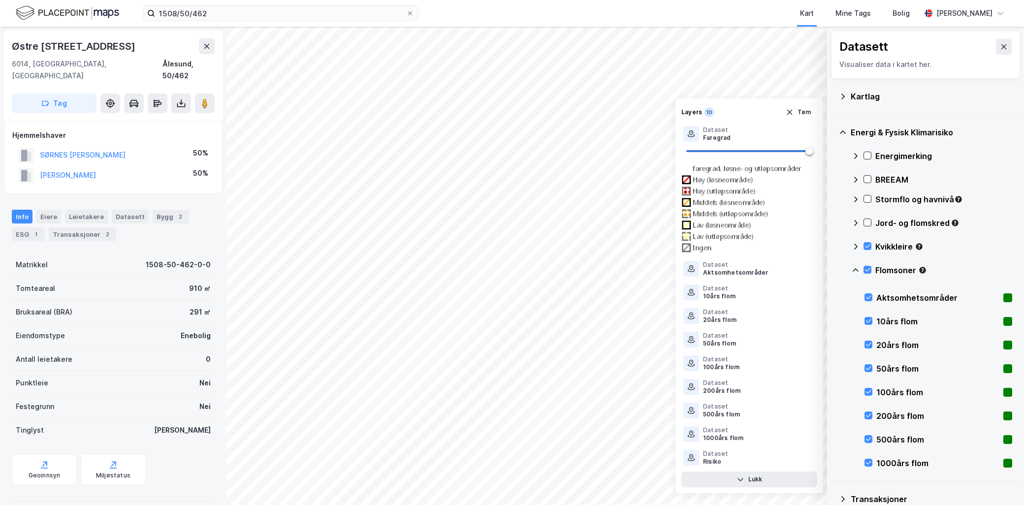
click at [854, 268] on icon at bounding box center [856, 270] width 8 height 8
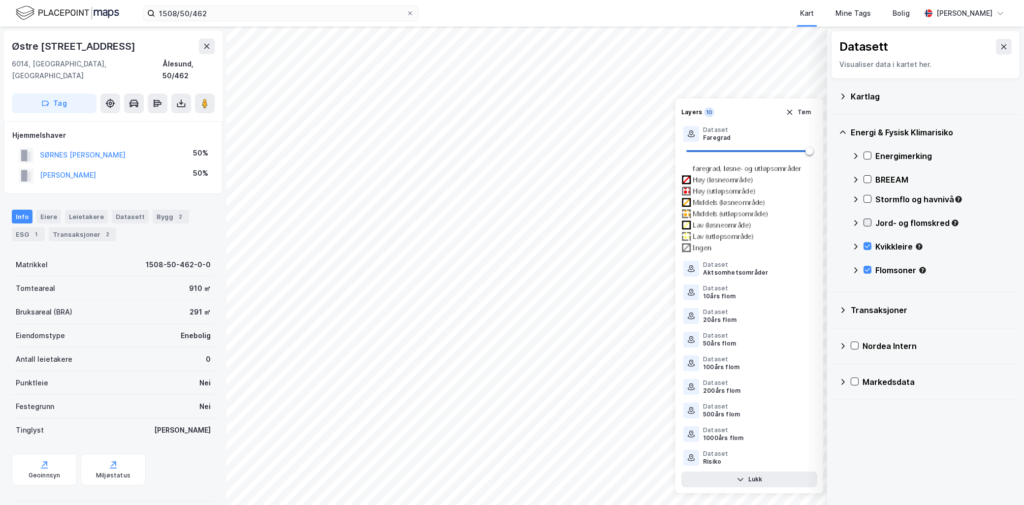
click at [865, 222] on icon at bounding box center [867, 222] width 7 height 7
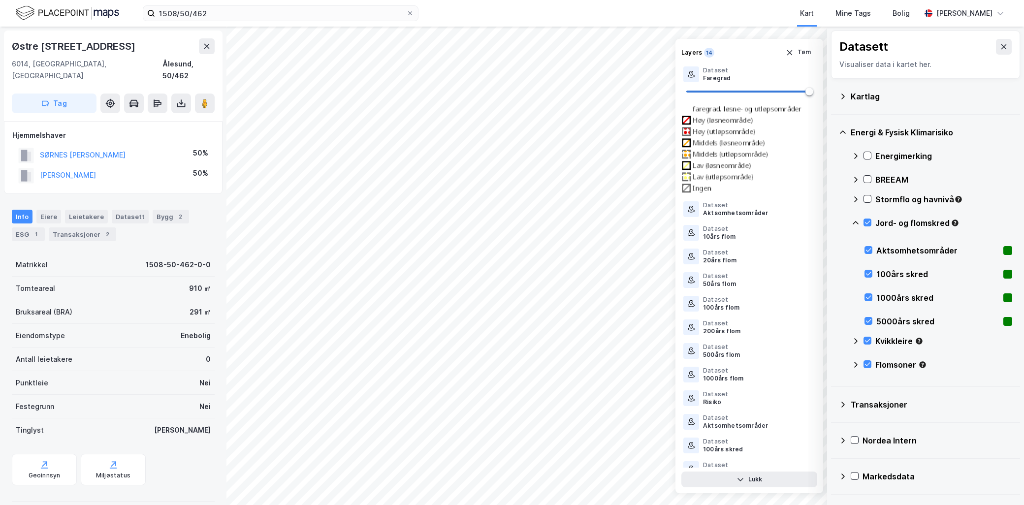
click at [857, 222] on icon at bounding box center [856, 223] width 8 height 8
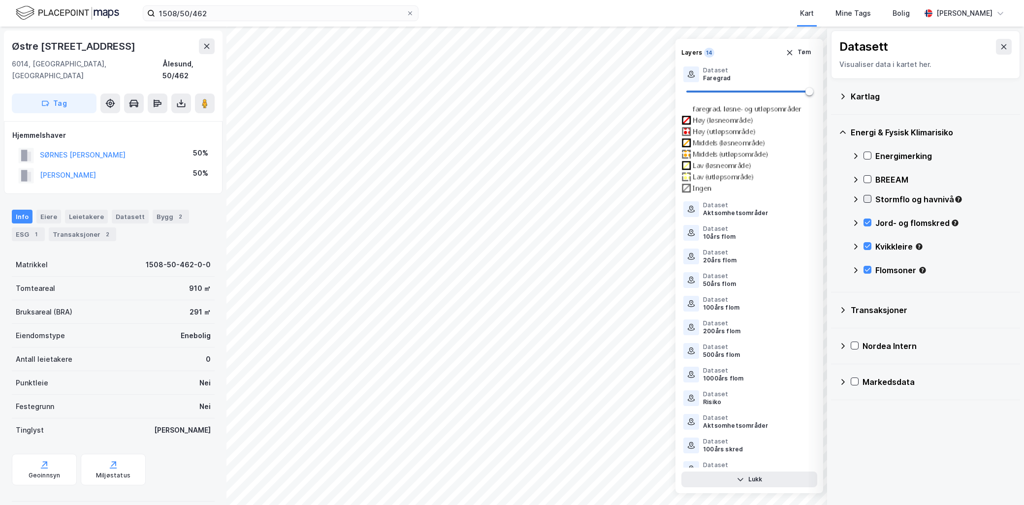
click at [867, 196] on icon at bounding box center [867, 198] width 7 height 7
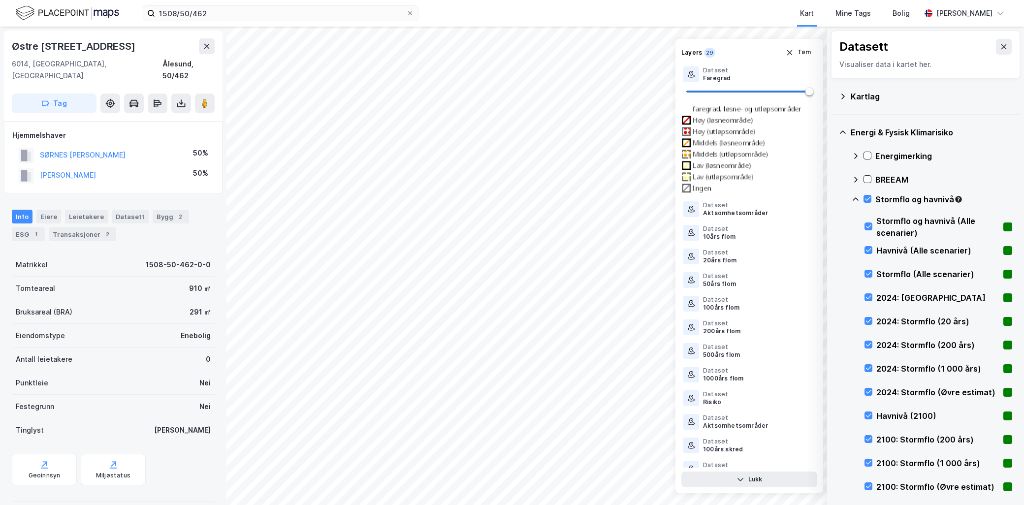
click at [857, 198] on icon at bounding box center [856, 199] width 8 height 8
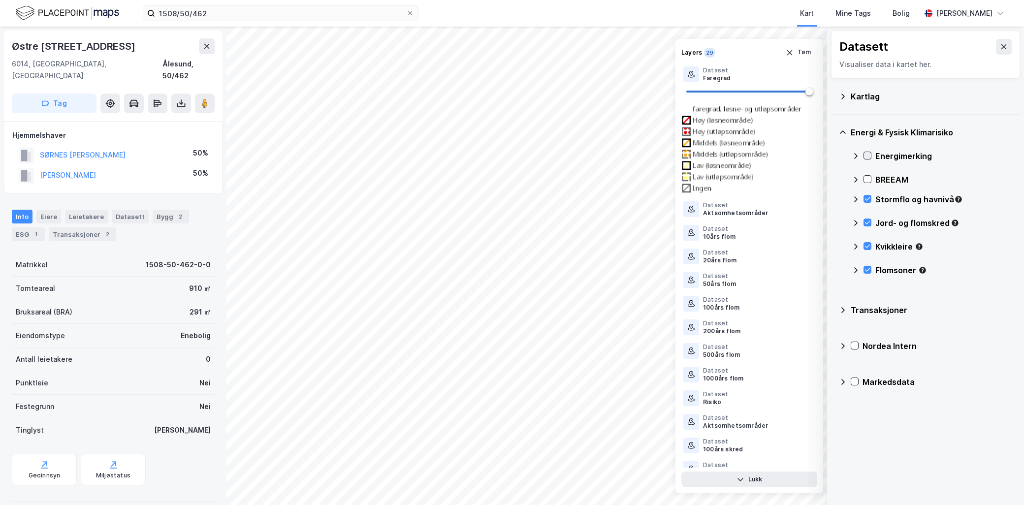
click at [868, 155] on icon at bounding box center [867, 155] width 7 height 7
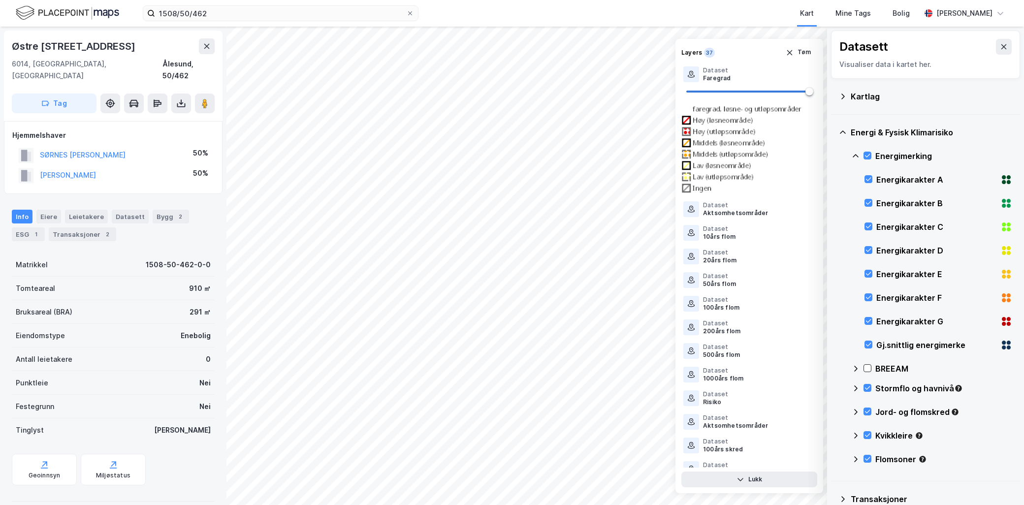
click at [857, 156] on icon at bounding box center [856, 156] width 8 height 8
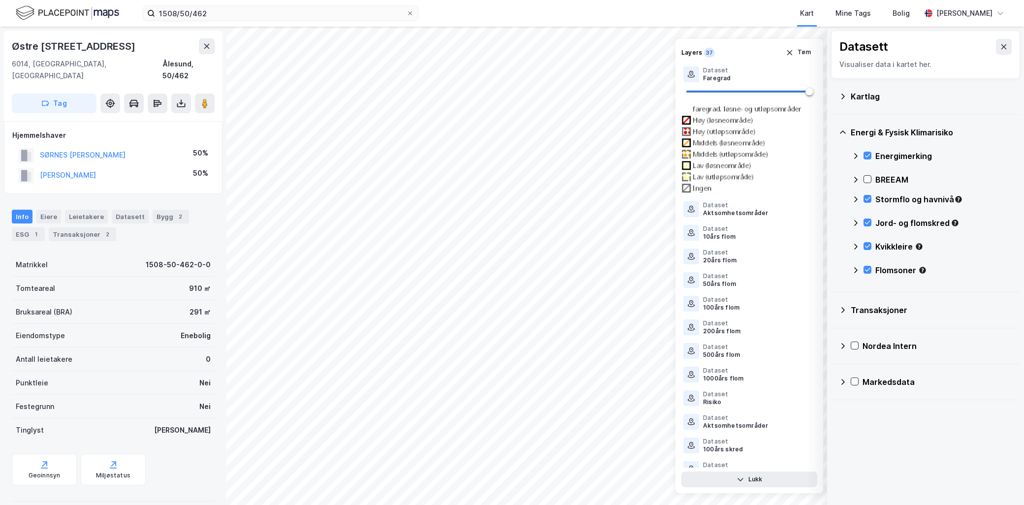
click at [845, 94] on icon at bounding box center [843, 97] width 8 height 8
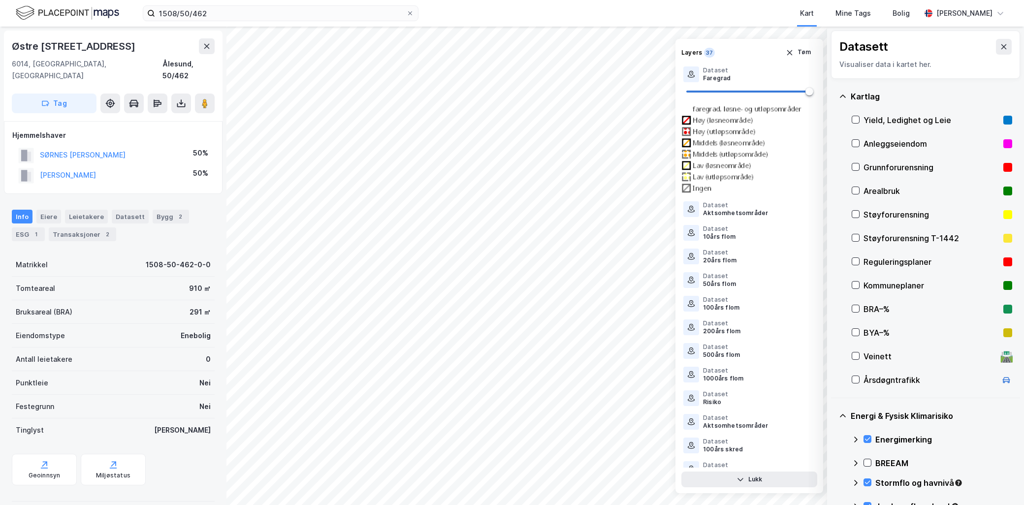
click at [896, 165] on div "Grunnforurensning" at bounding box center [931, 167] width 136 height 12
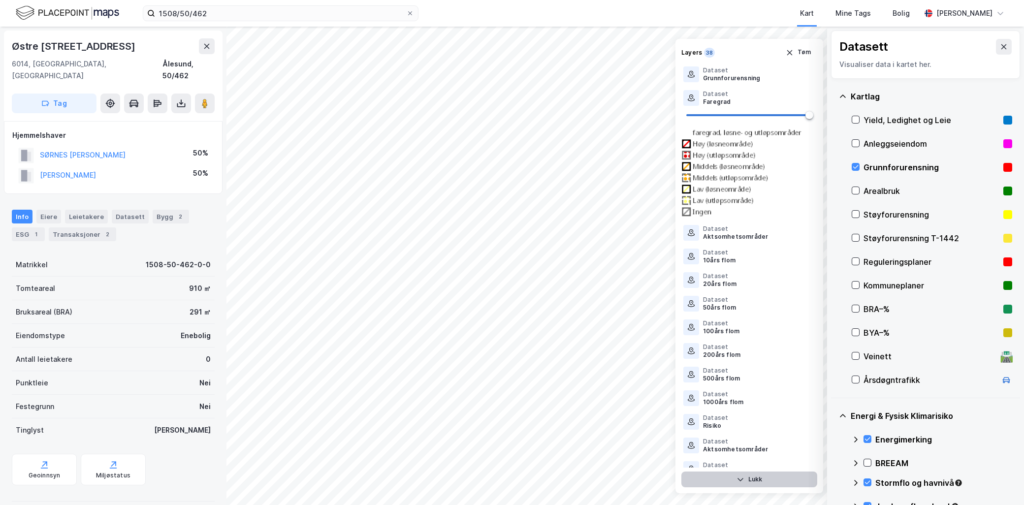
click at [753, 478] on button "Lukk" at bounding box center [749, 480] width 136 height 16
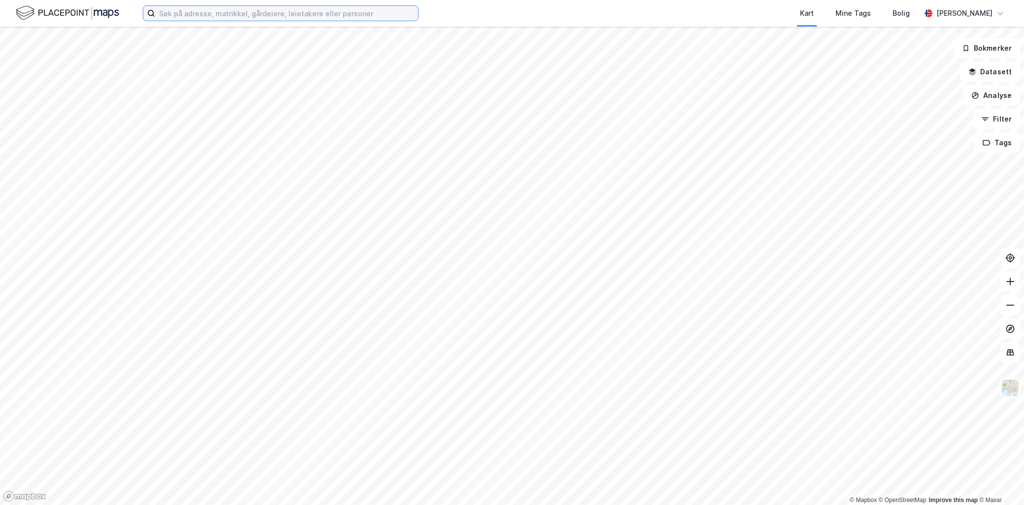
click at [178, 13] on input at bounding box center [286, 13] width 263 height 15
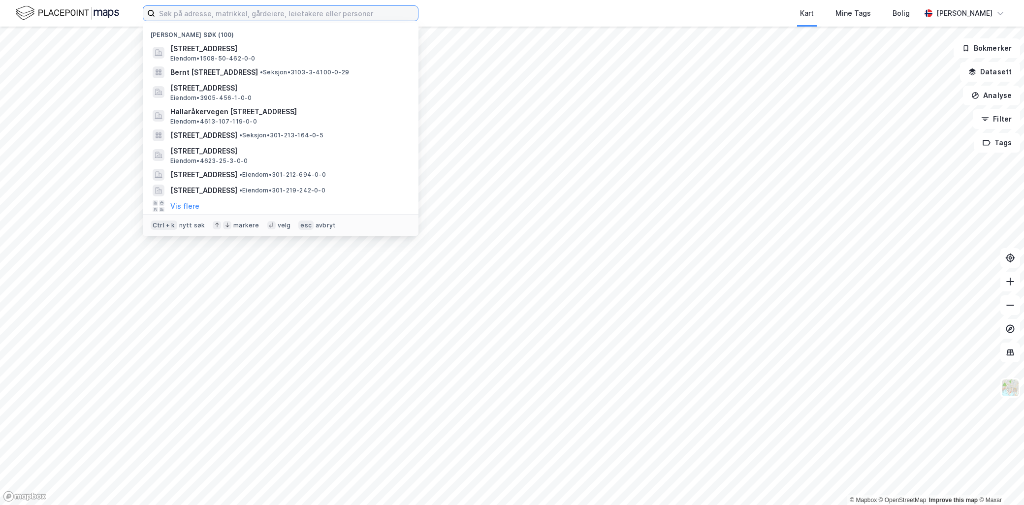
paste input "1508/50/462"
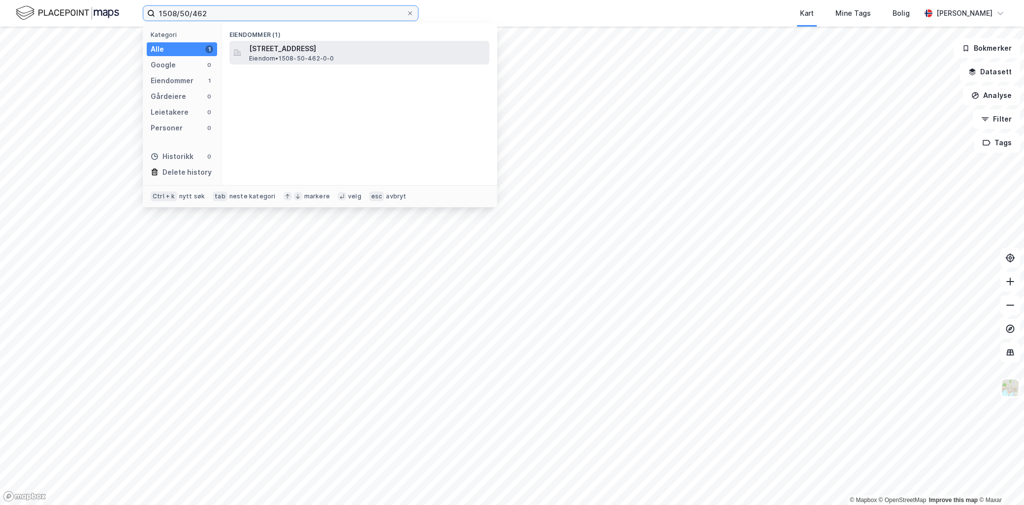
type input "1508/50/462"
click at [306, 53] on span "[STREET_ADDRESS]" at bounding box center [367, 49] width 236 height 12
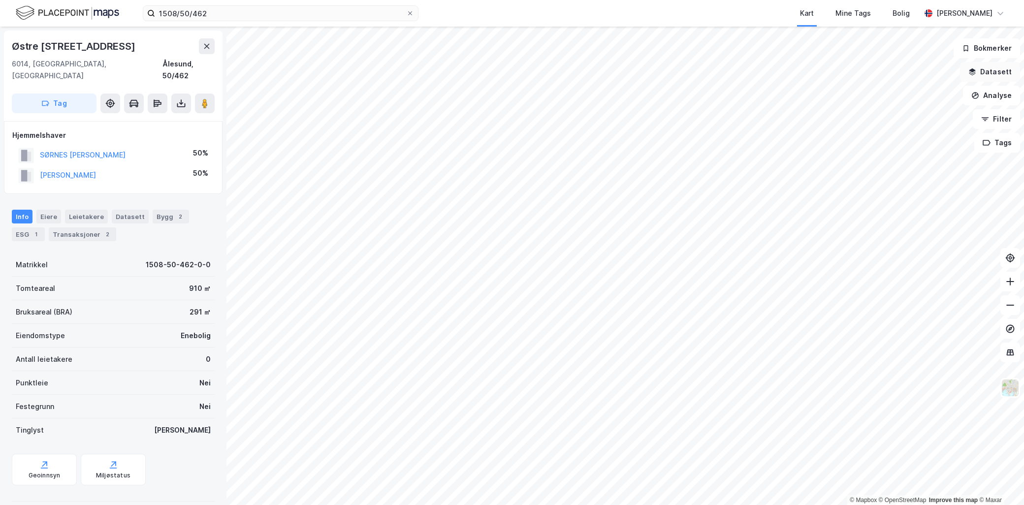
click at [992, 67] on button "Datasett" at bounding box center [990, 72] width 60 height 20
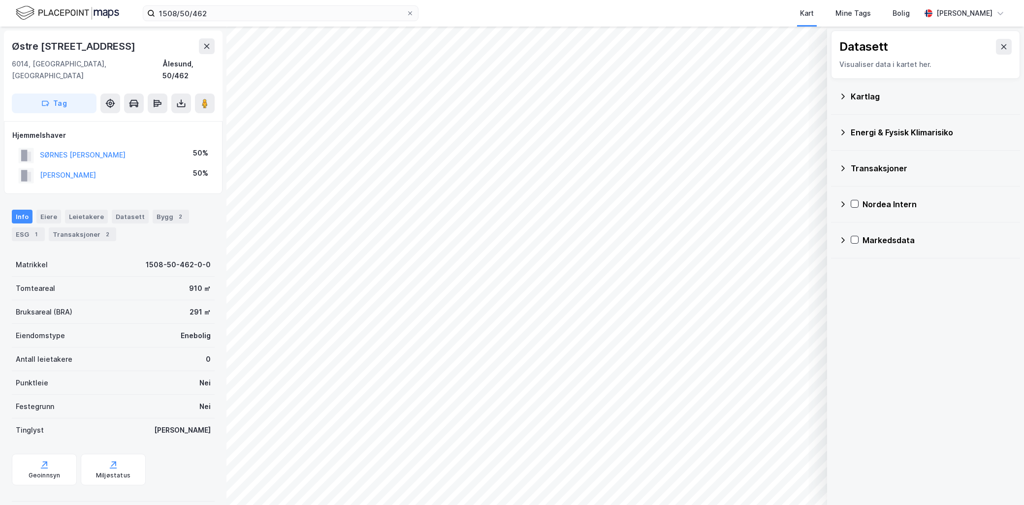
click at [845, 94] on icon at bounding box center [843, 97] width 8 height 8
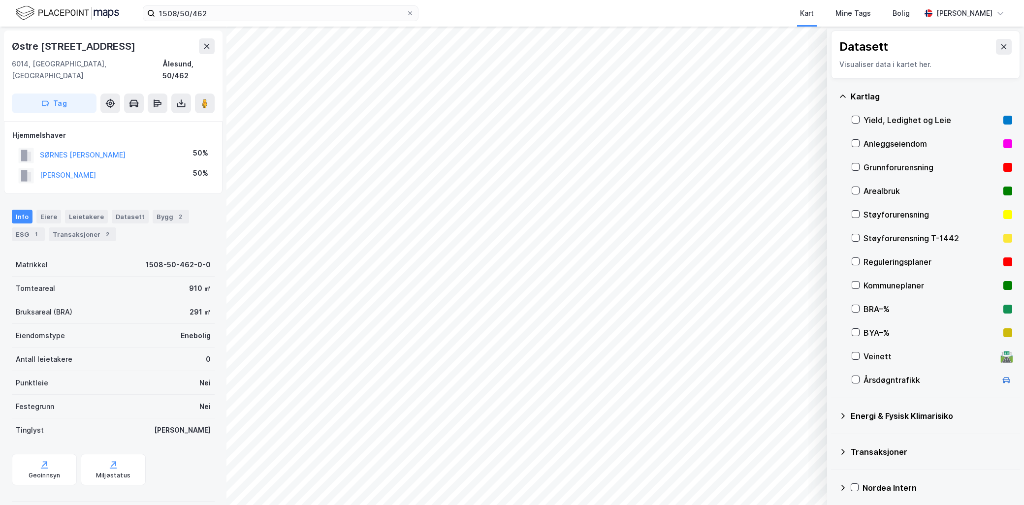
click at [891, 167] on div "Grunnforurensning" at bounding box center [931, 167] width 136 height 12
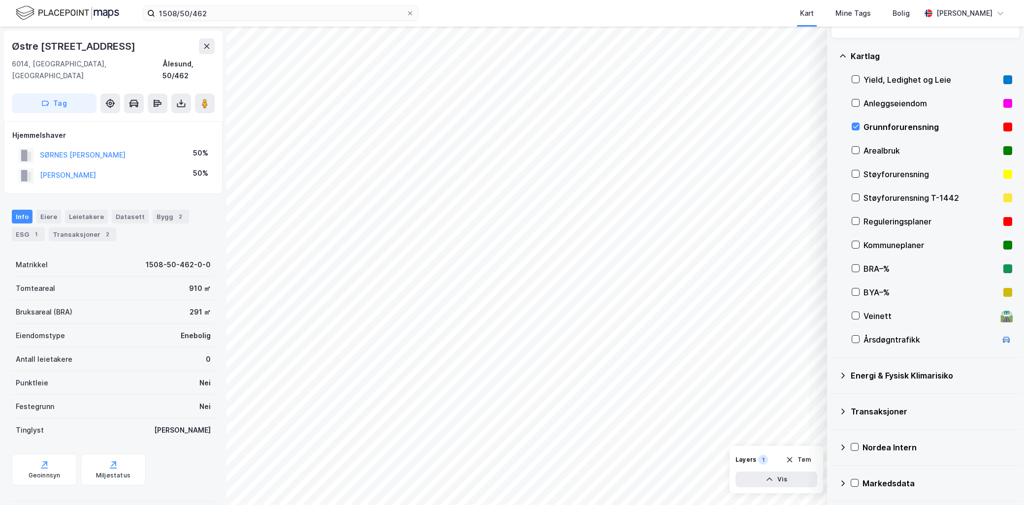
click at [844, 372] on icon at bounding box center [843, 376] width 8 height 8
click at [868, 398] on icon at bounding box center [867, 398] width 7 height 7
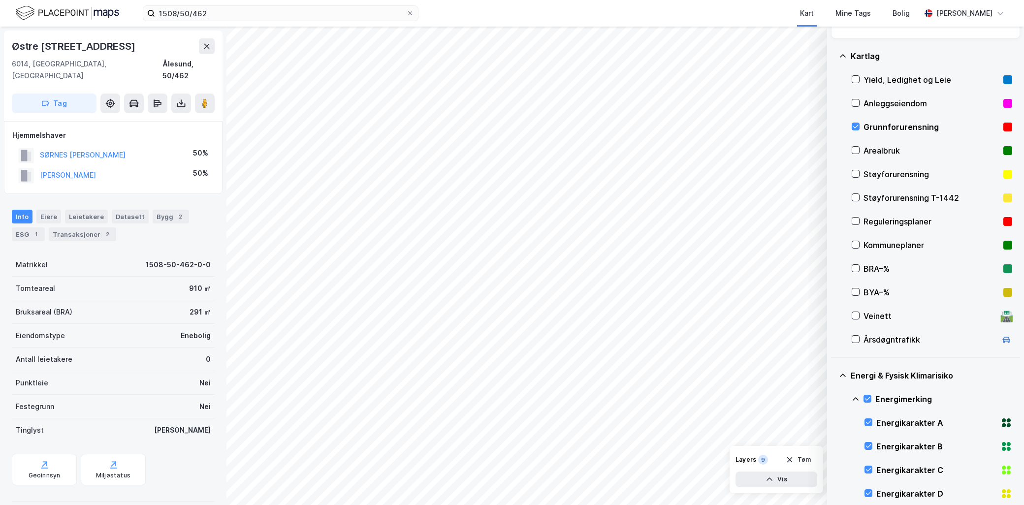
click at [857, 397] on icon at bounding box center [856, 399] width 8 height 8
click at [868, 438] on div at bounding box center [867, 442] width 8 height 8
click at [858, 441] on icon at bounding box center [856, 443] width 8 height 8
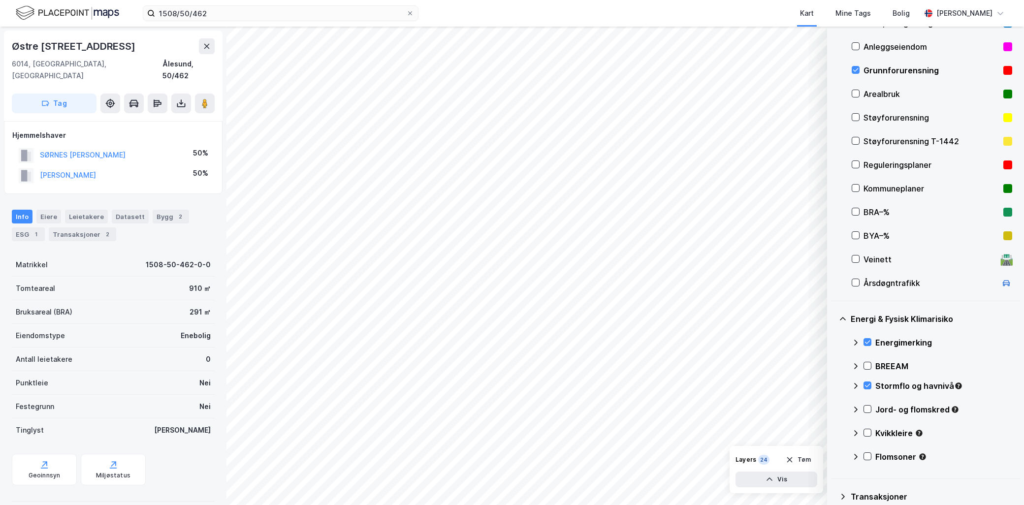
scroll to position [183, 0]
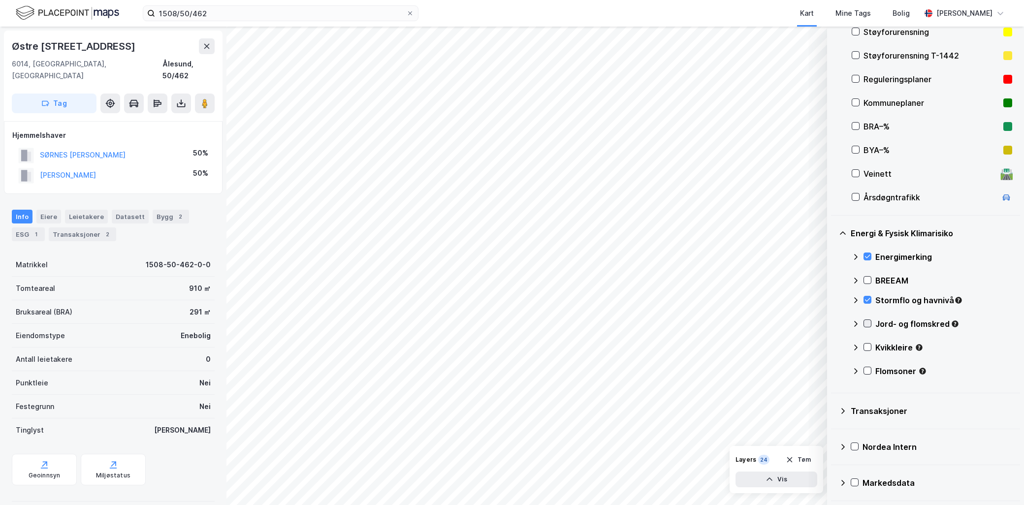
click at [867, 320] on icon at bounding box center [867, 323] width 7 height 7
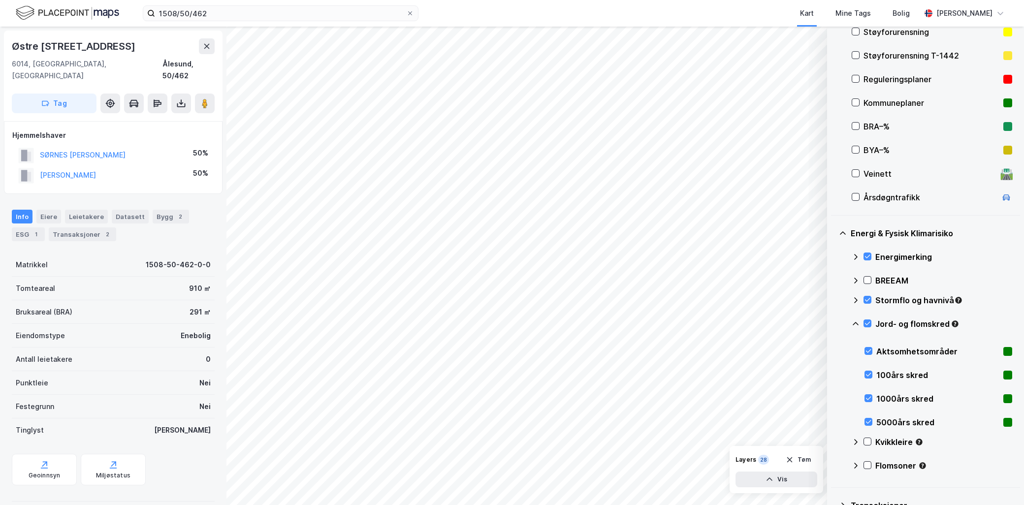
click at [853, 318] on div "Jord- og flomskred" at bounding box center [932, 328] width 160 height 24
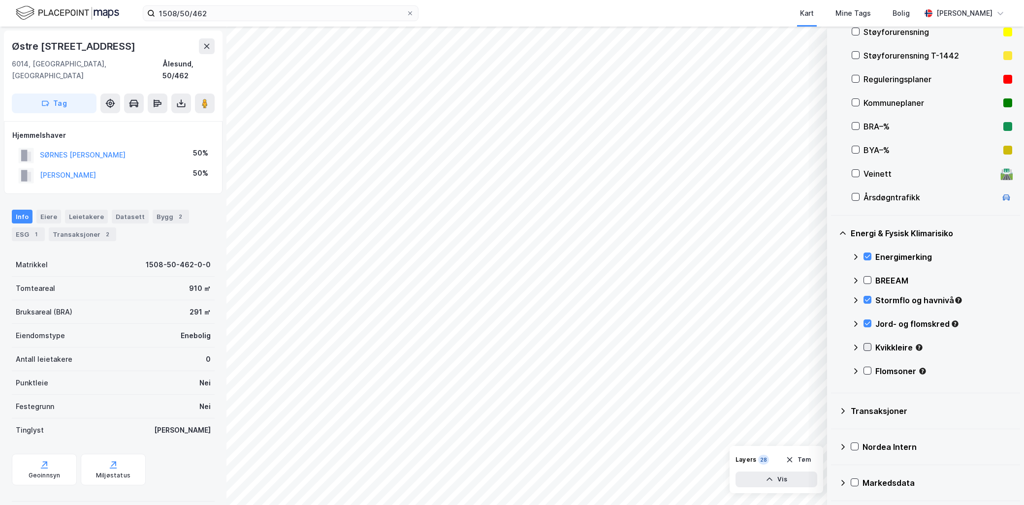
click at [867, 348] on icon at bounding box center [867, 347] width 5 height 3
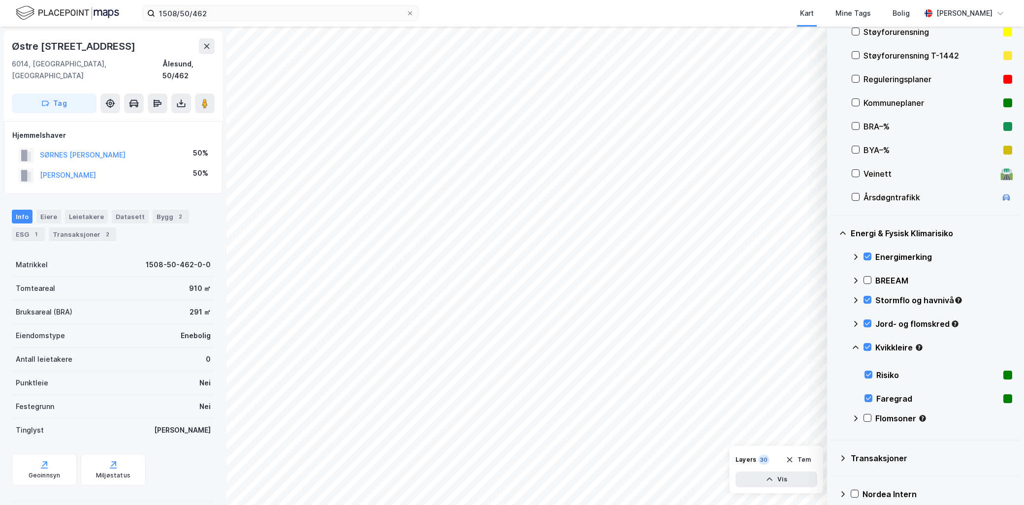
click at [855, 347] on icon at bounding box center [856, 348] width 8 height 8
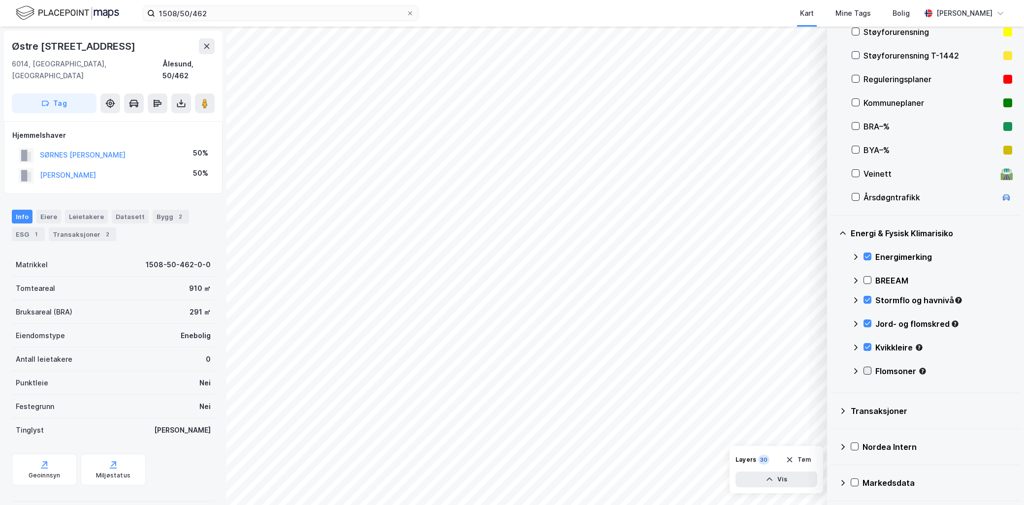
click at [866, 367] on div at bounding box center [867, 371] width 8 height 8
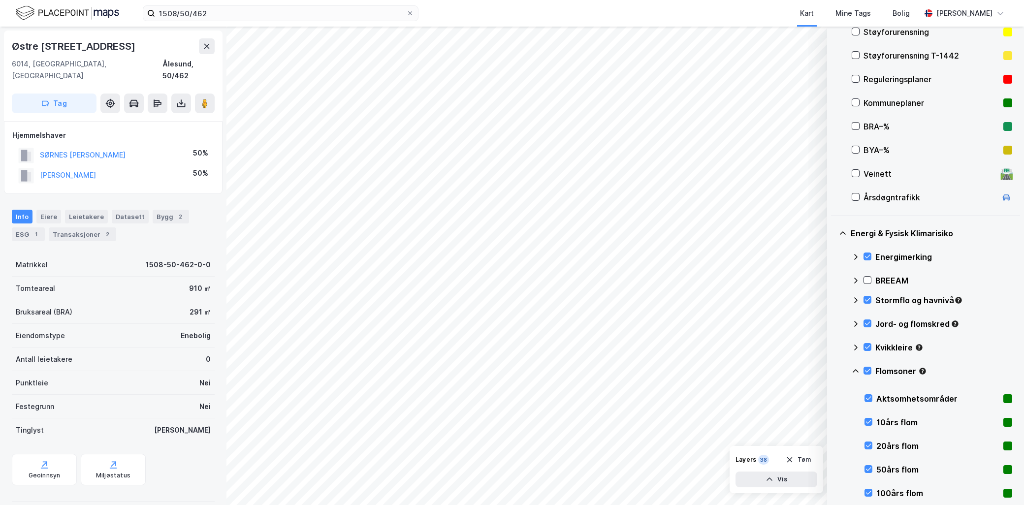
click at [855, 367] on icon at bounding box center [856, 371] width 8 height 8
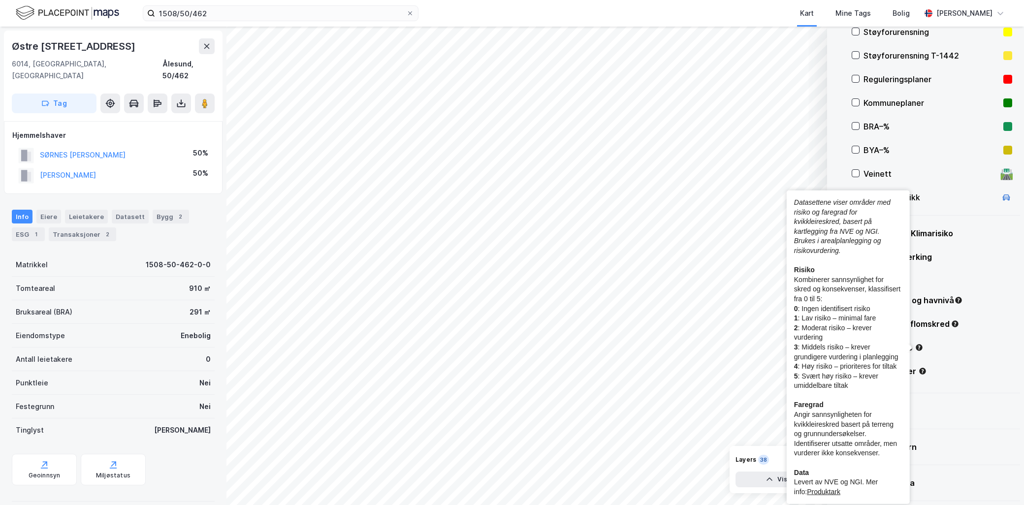
click at [917, 347] on icon "Tooltip anchor" at bounding box center [919, 347] width 6 height 6
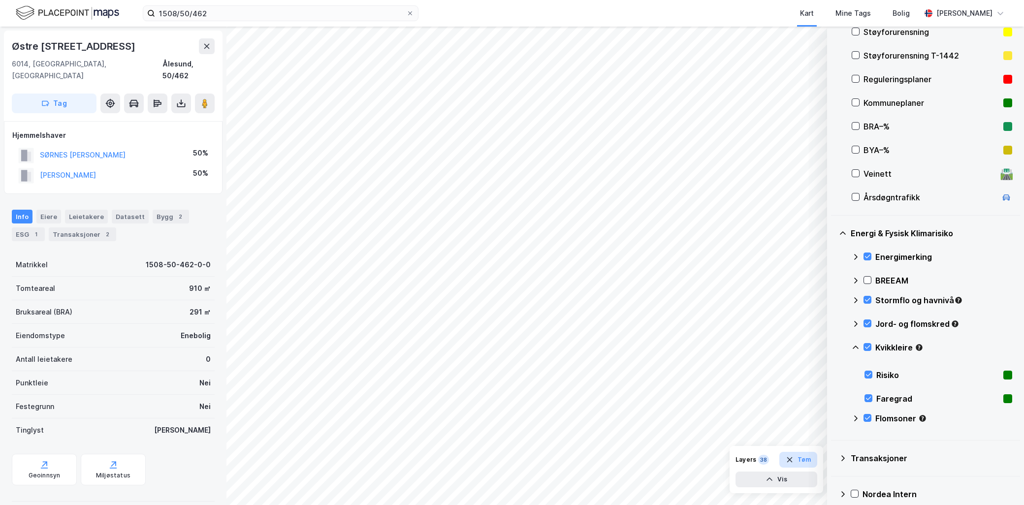
click at [793, 461] on icon "button" at bounding box center [790, 460] width 8 height 8
click at [195, 4] on div "1508/50/462 Kart Mine Tags Bolig [PERSON_NAME]" at bounding box center [512, 13] width 1024 height 27
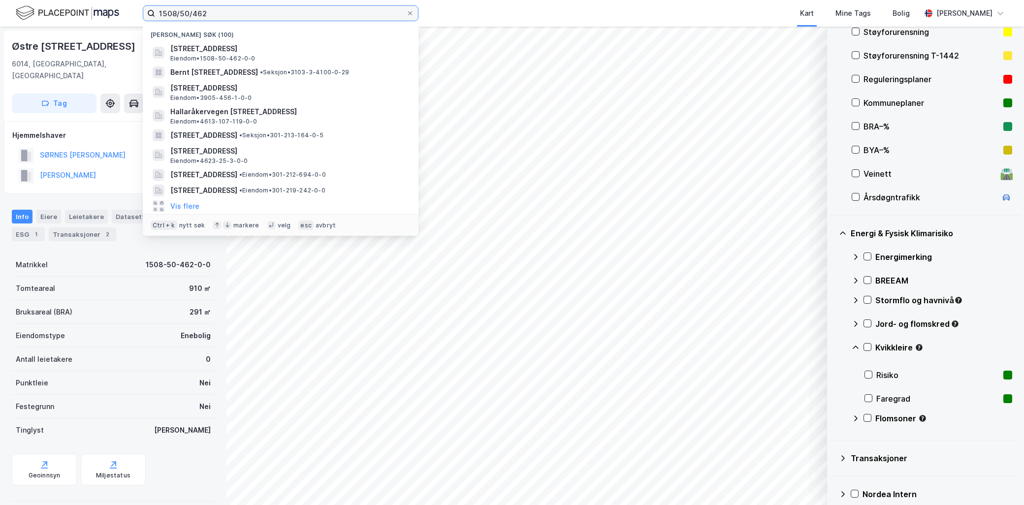
click at [219, 10] on input "1508/50/462" at bounding box center [280, 13] width 251 height 15
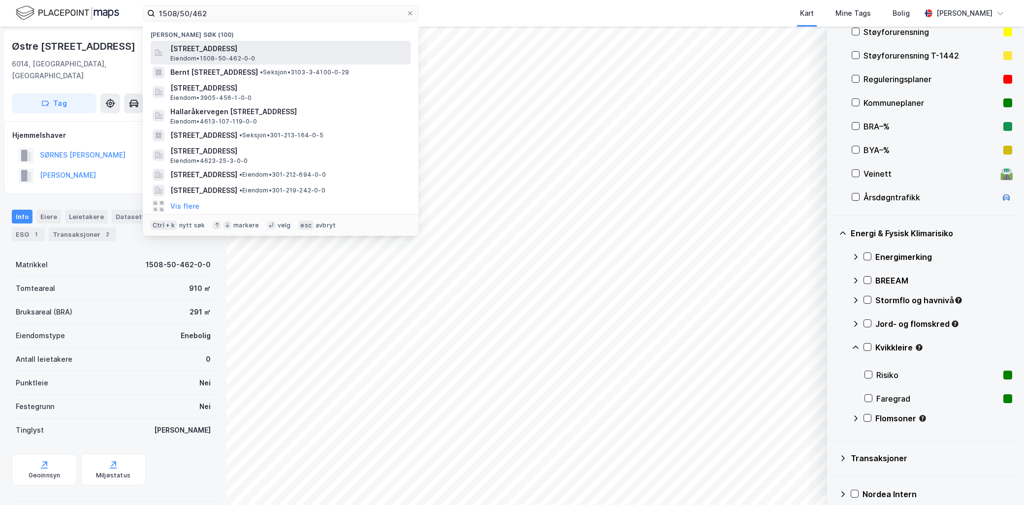
click at [209, 52] on span "[STREET_ADDRESS]" at bounding box center [288, 49] width 236 height 12
